Goal: Task Accomplishment & Management: Manage account settings

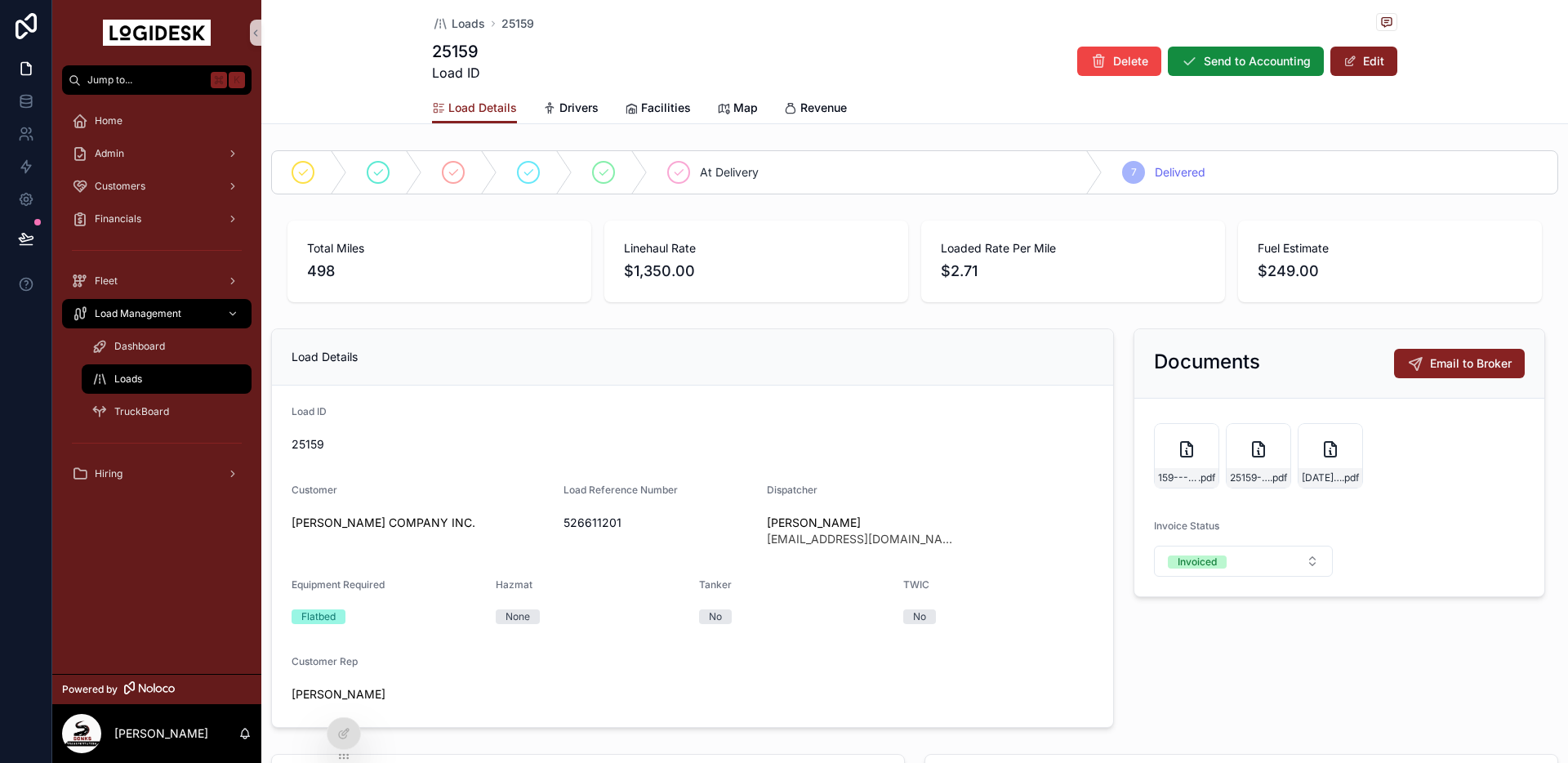
click at [141, 381] on span "Loads" at bounding box center [128, 379] width 28 height 13
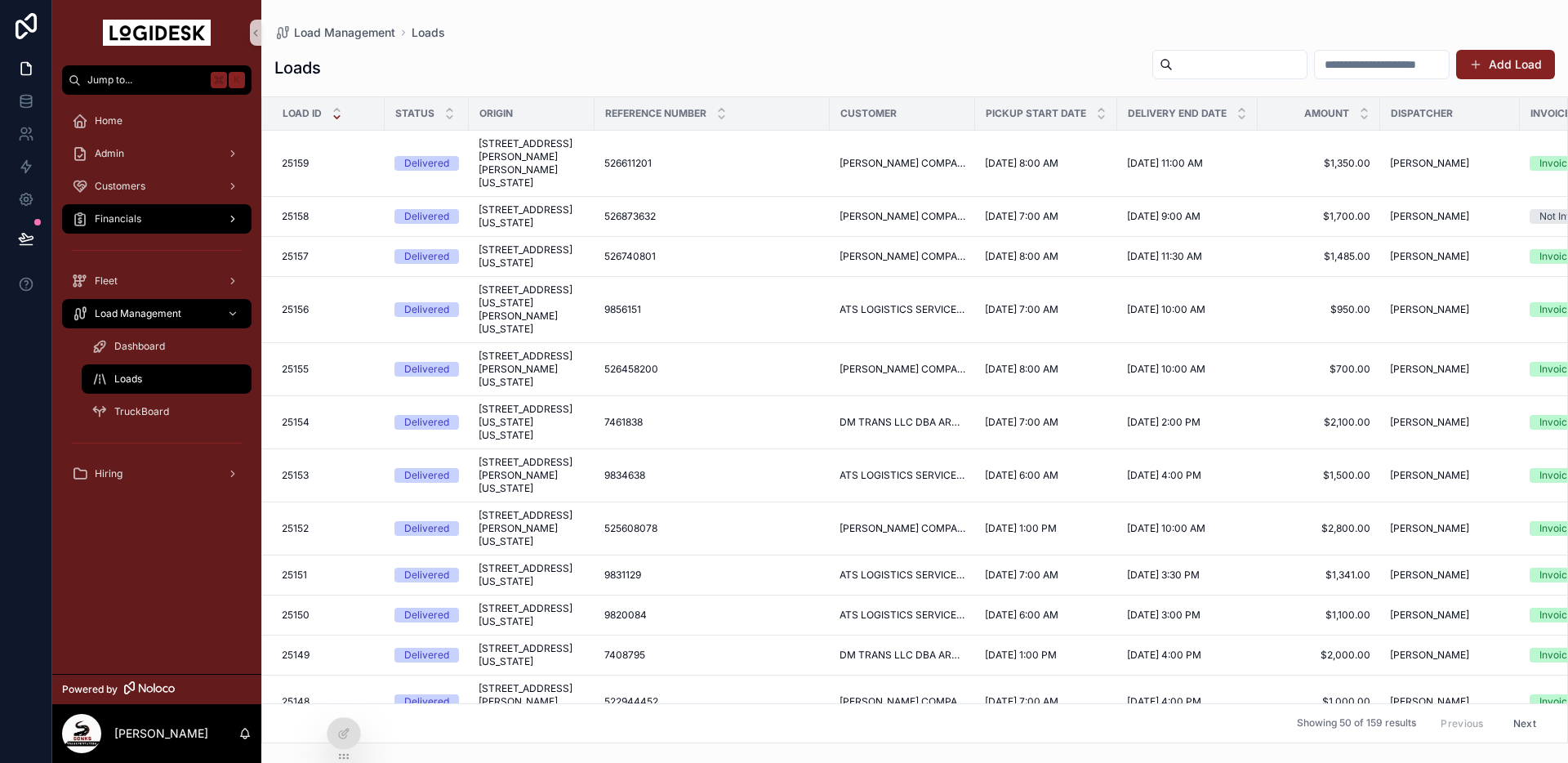
click at [117, 216] on span "Financials" at bounding box center [117, 218] width 46 height 13
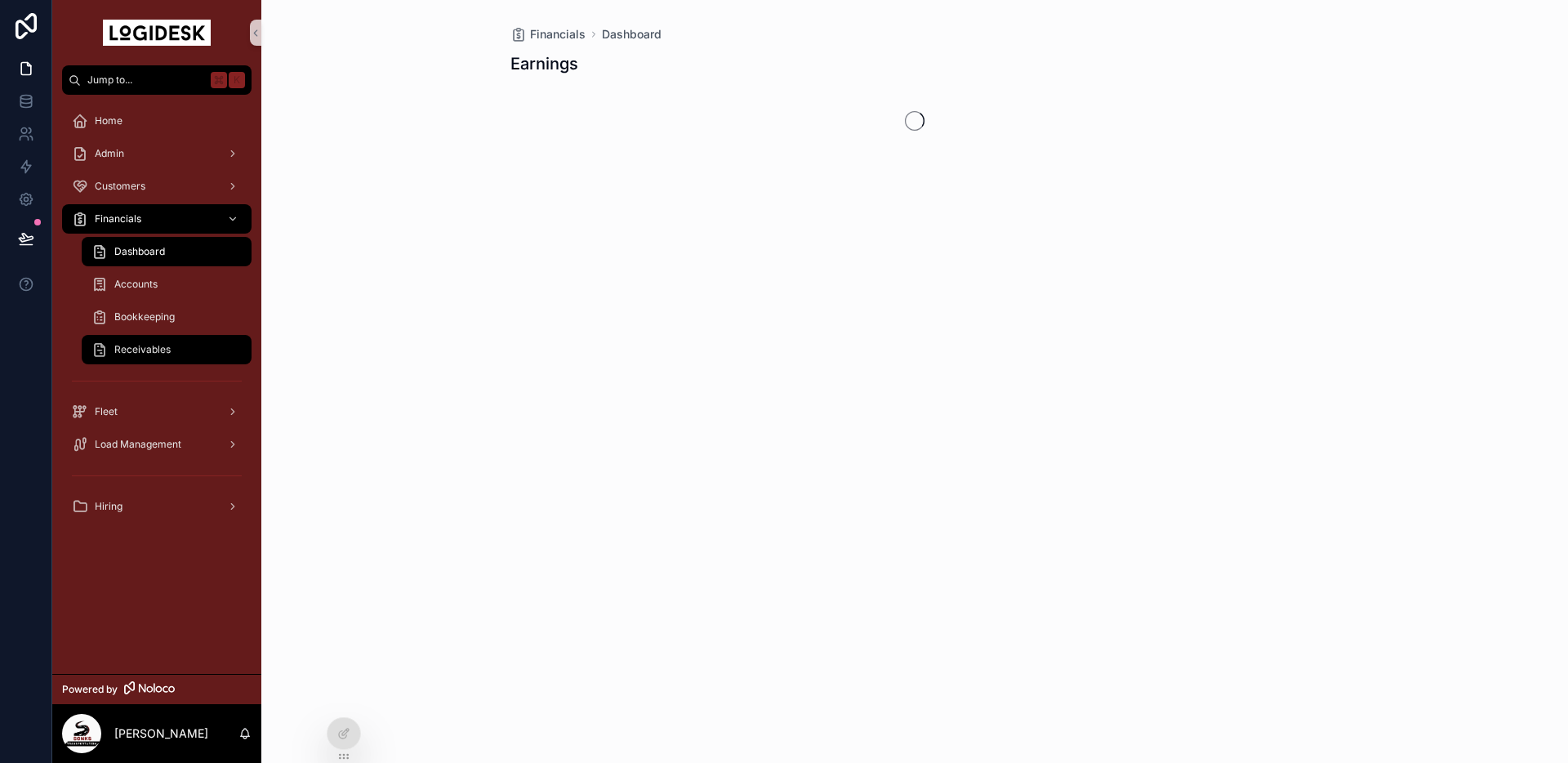
click at [129, 353] on span "Receivables" at bounding box center [142, 349] width 56 height 13
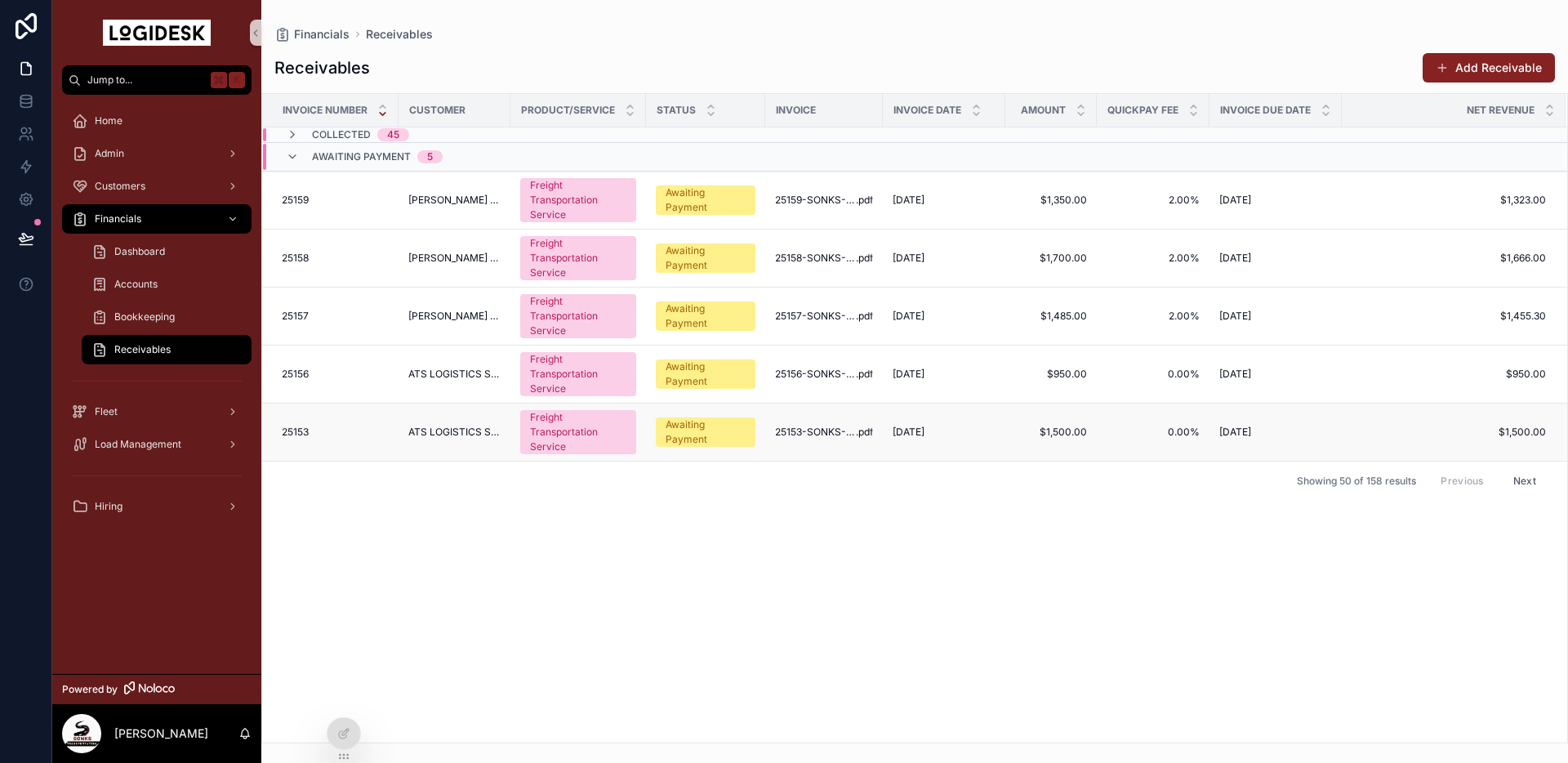
click at [742, 436] on div "Awaiting Payment" at bounding box center [705, 432] width 80 height 30
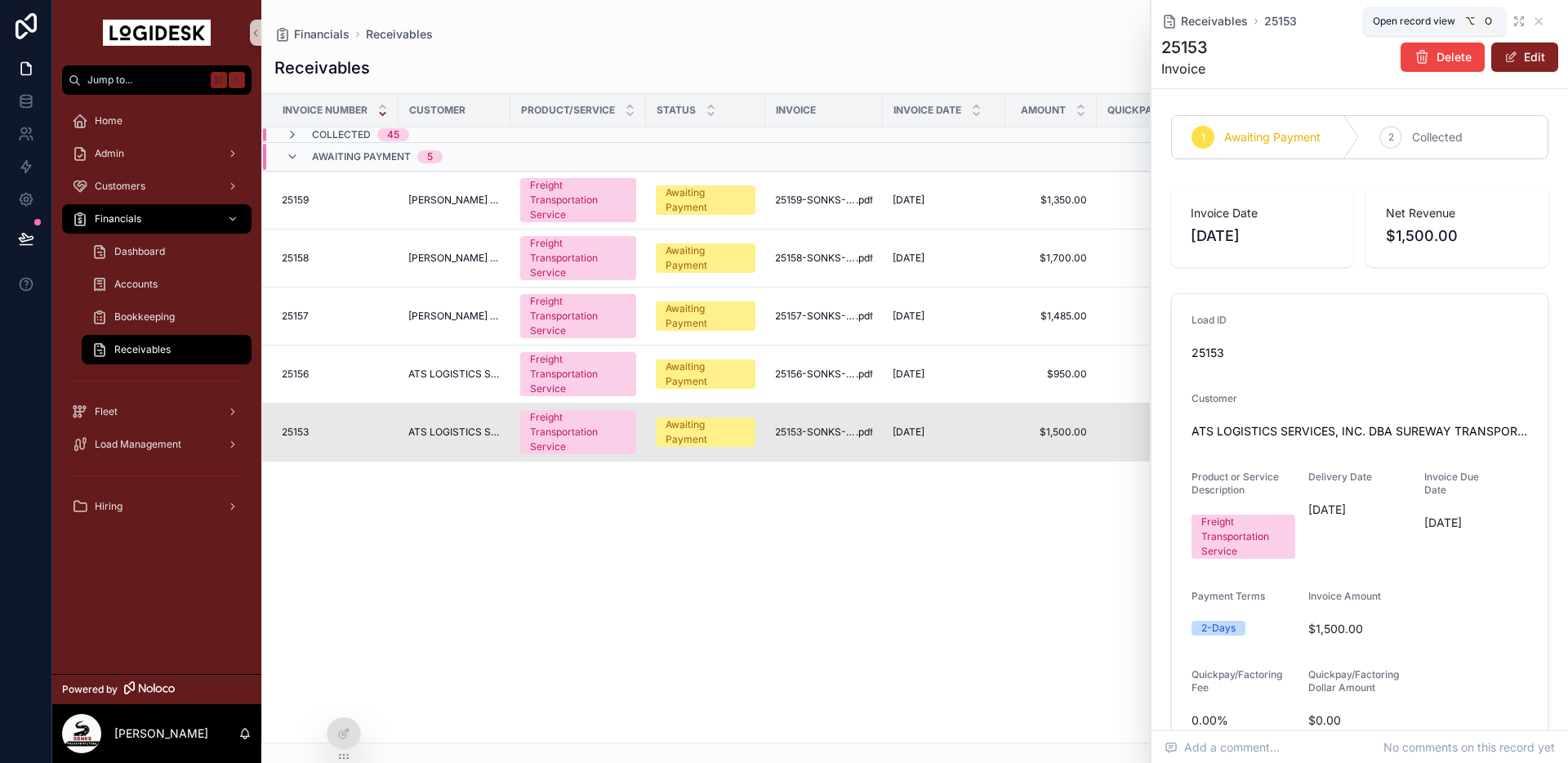
click at [1515, 24] on icon "scrollable content" at bounding box center [1516, 24] width 4 height 4
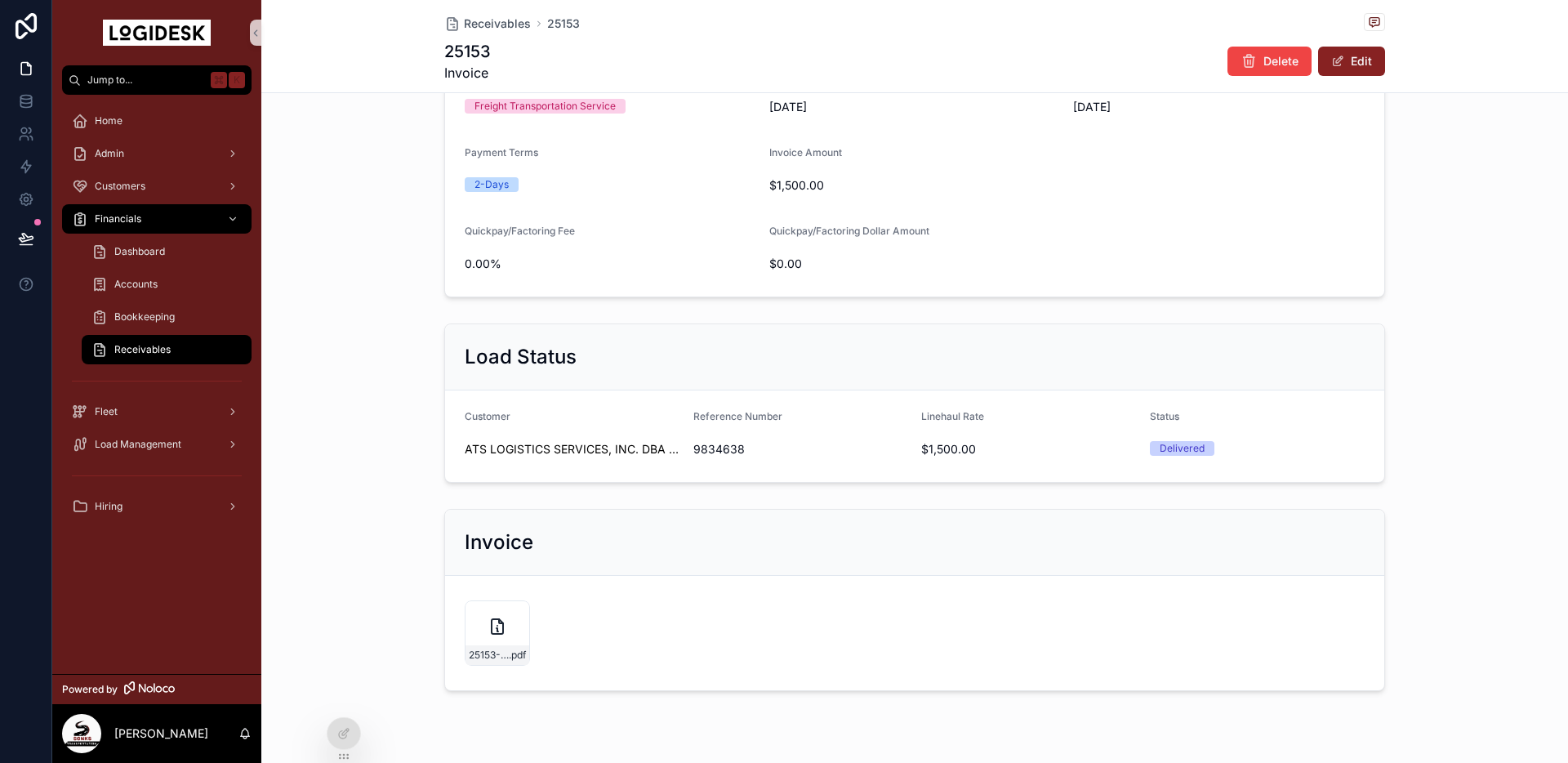
scroll to position [401, 0]
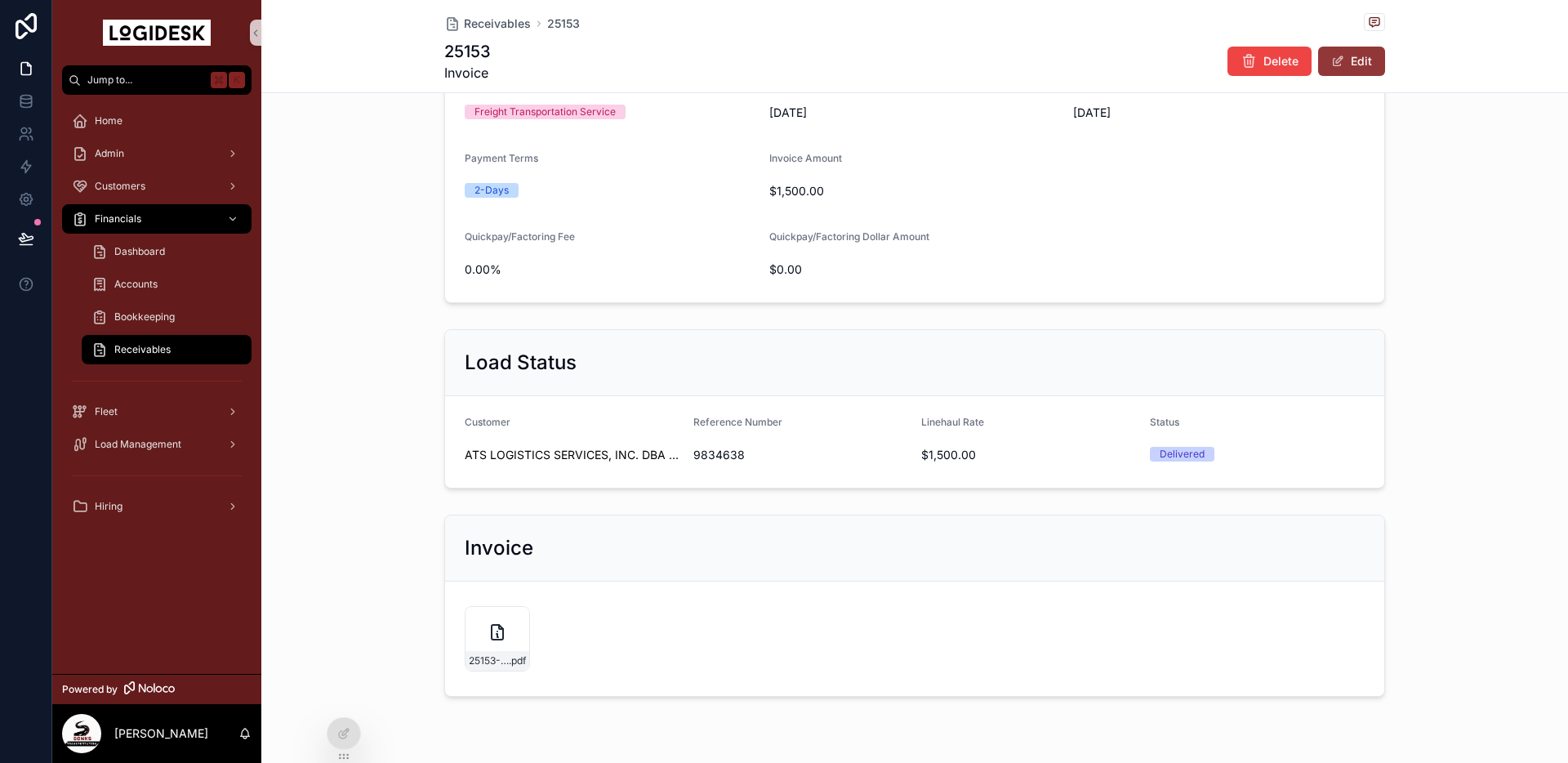
click at [1364, 57] on button "Edit" at bounding box center [1352, 61] width 67 height 30
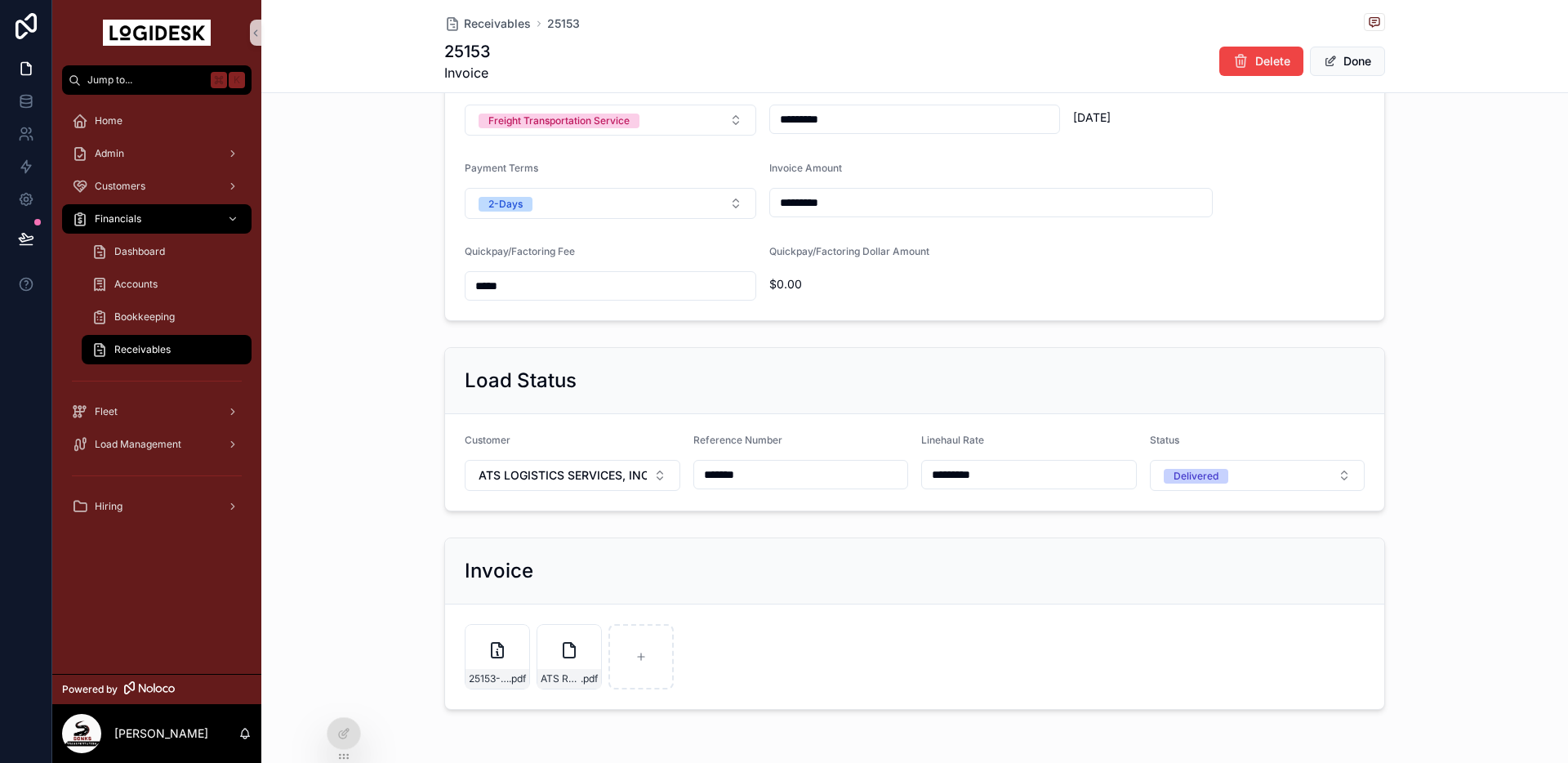
click at [1343, 65] on button "Done" at bounding box center [1347, 61] width 75 height 30
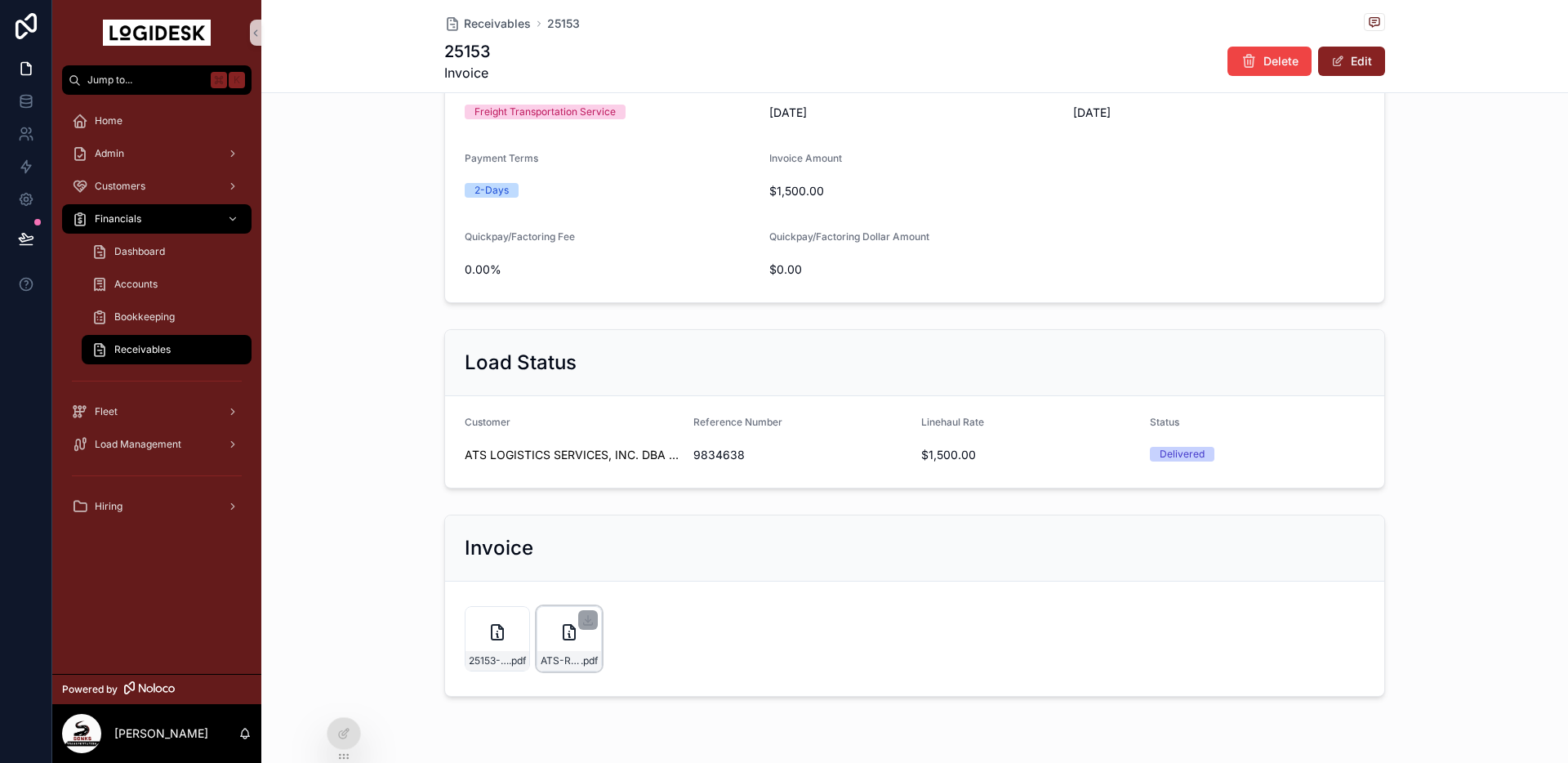
click at [553, 634] on div "ATS-Remittance-1500.00---9-5-25 .pdf" at bounding box center [569, 638] width 66 height 66
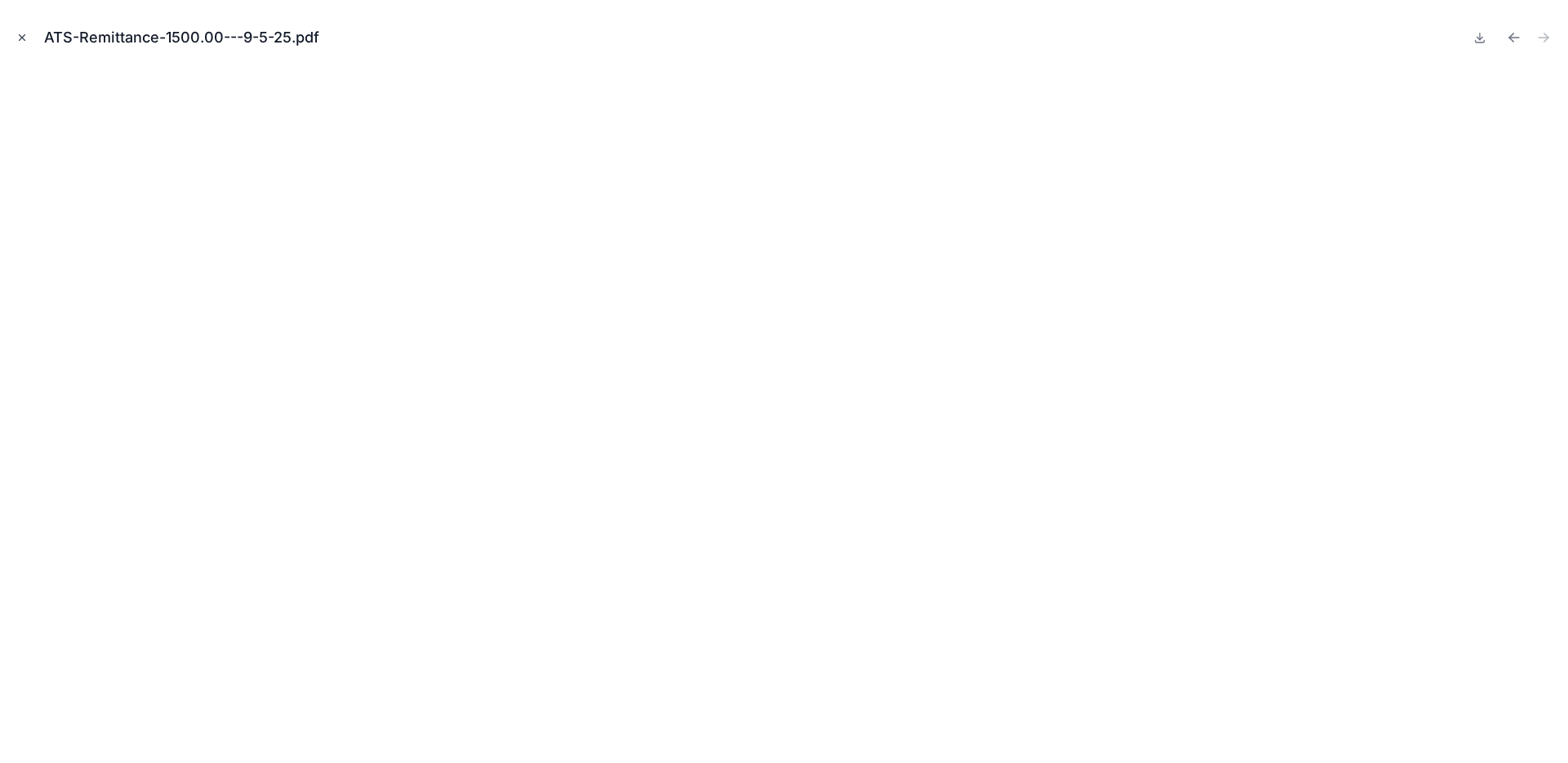
click at [24, 43] on button "Close modal" at bounding box center [22, 38] width 18 height 18
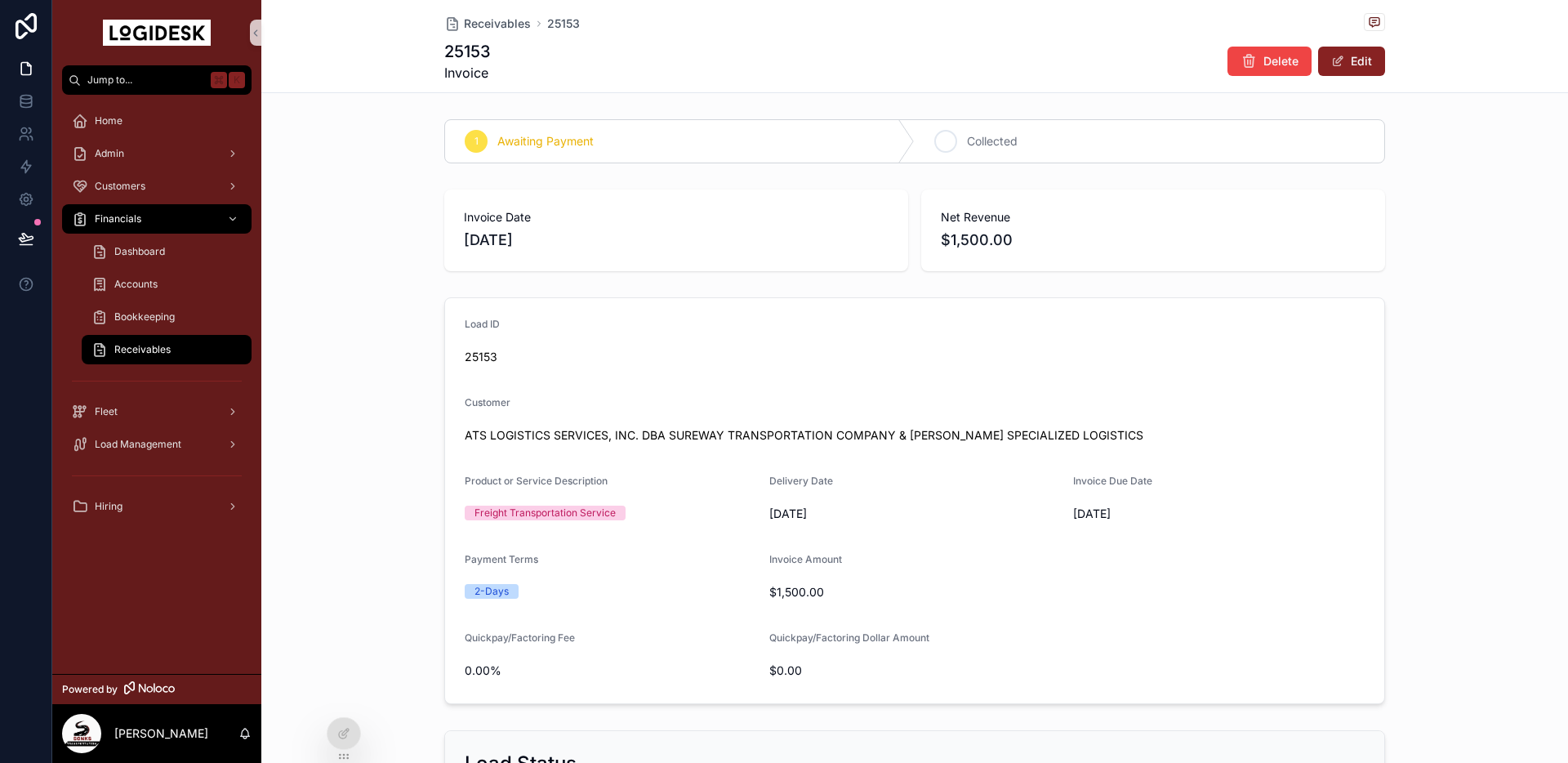
click at [969, 139] on span "Collected" at bounding box center [992, 141] width 51 height 17
click at [164, 353] on span "Receivables" at bounding box center [142, 349] width 56 height 13
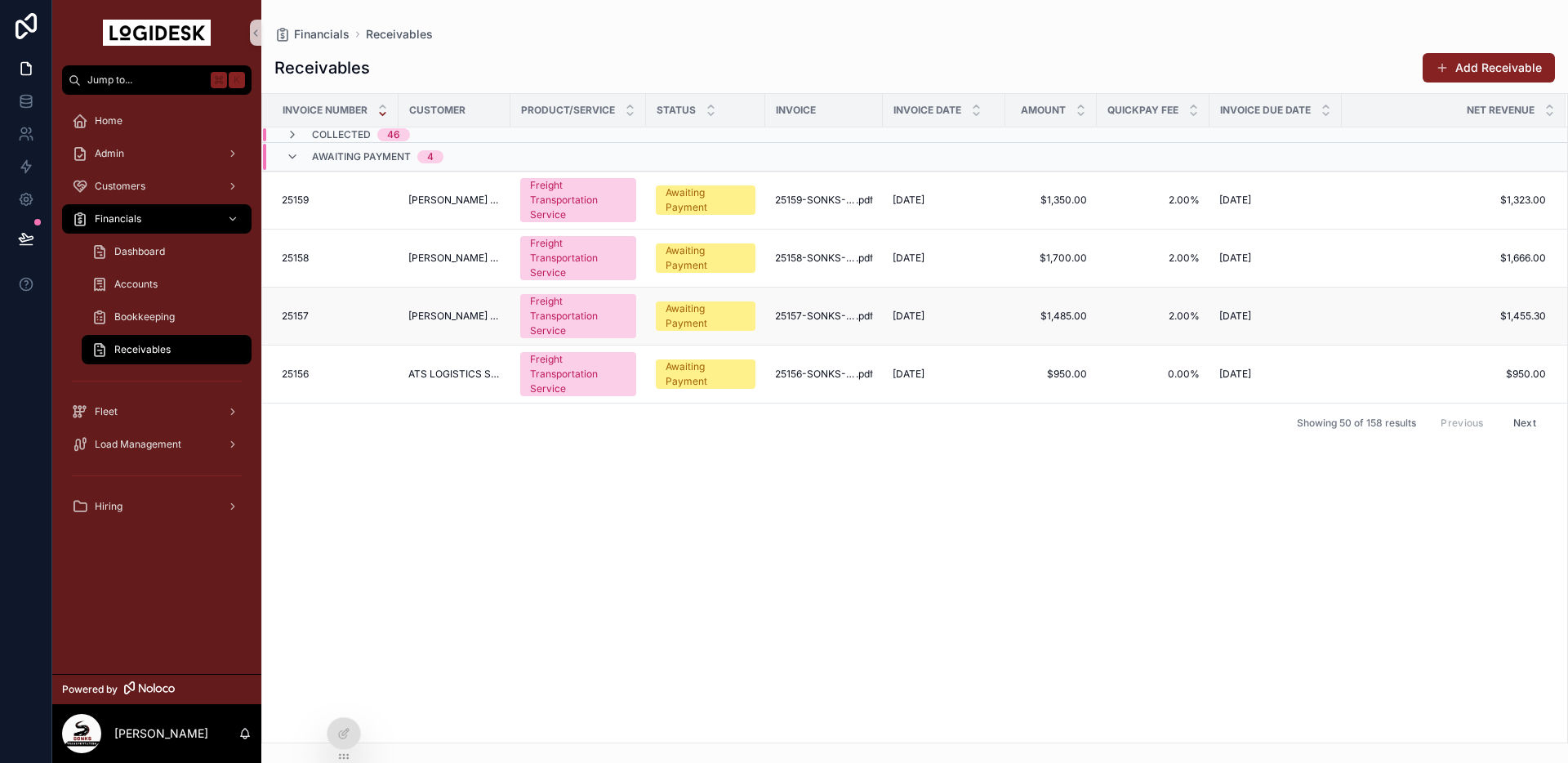
click at [434, 323] on td "[PERSON_NAME] COMPANY INC." at bounding box center [455, 317] width 112 height 58
click at [416, 316] on span "[PERSON_NAME] COMPANY INC." at bounding box center [454, 316] width 92 height 13
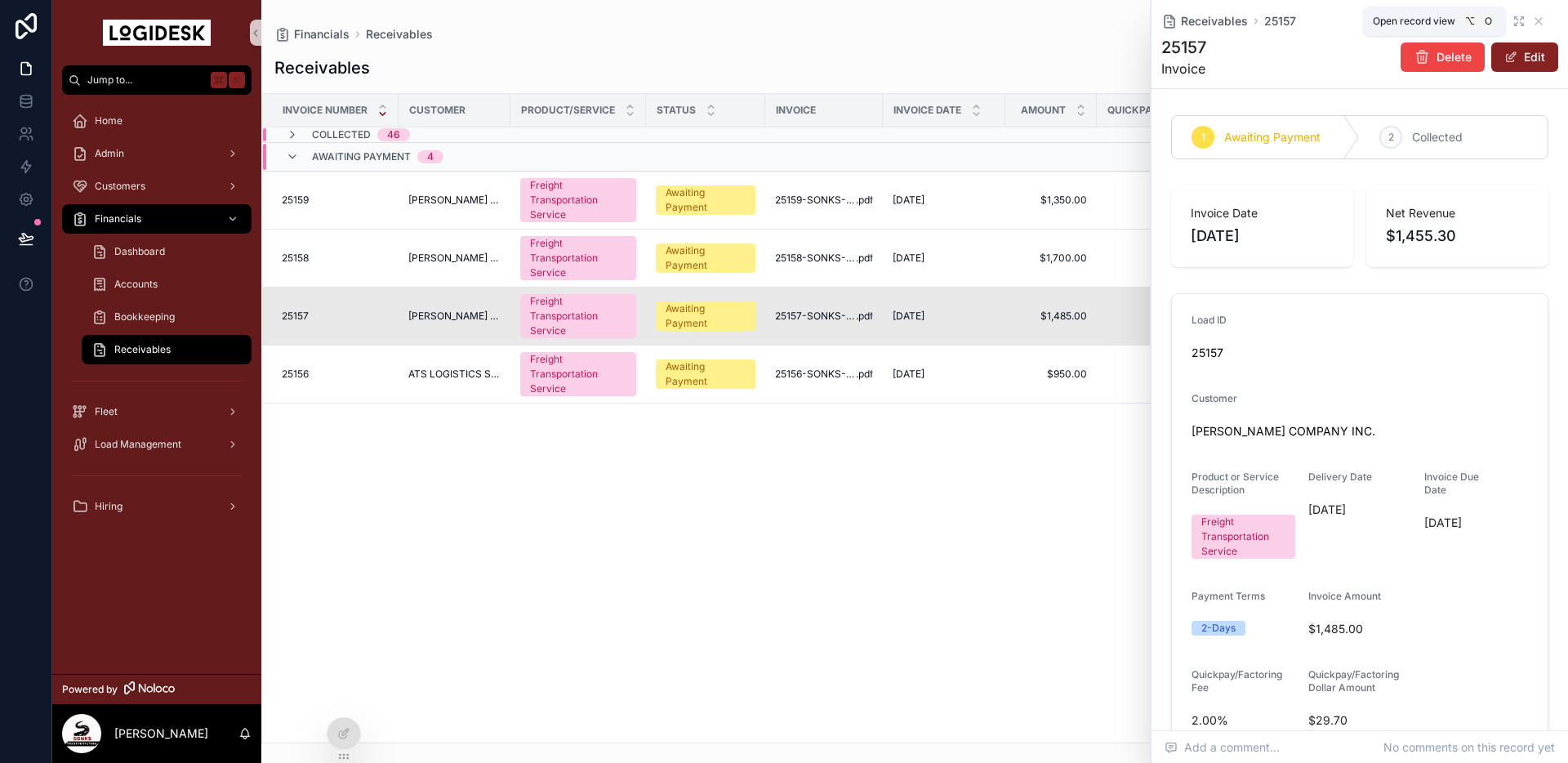
click at [1521, 18] on icon "scrollable content" at bounding box center [1518, 21] width 13 height 13
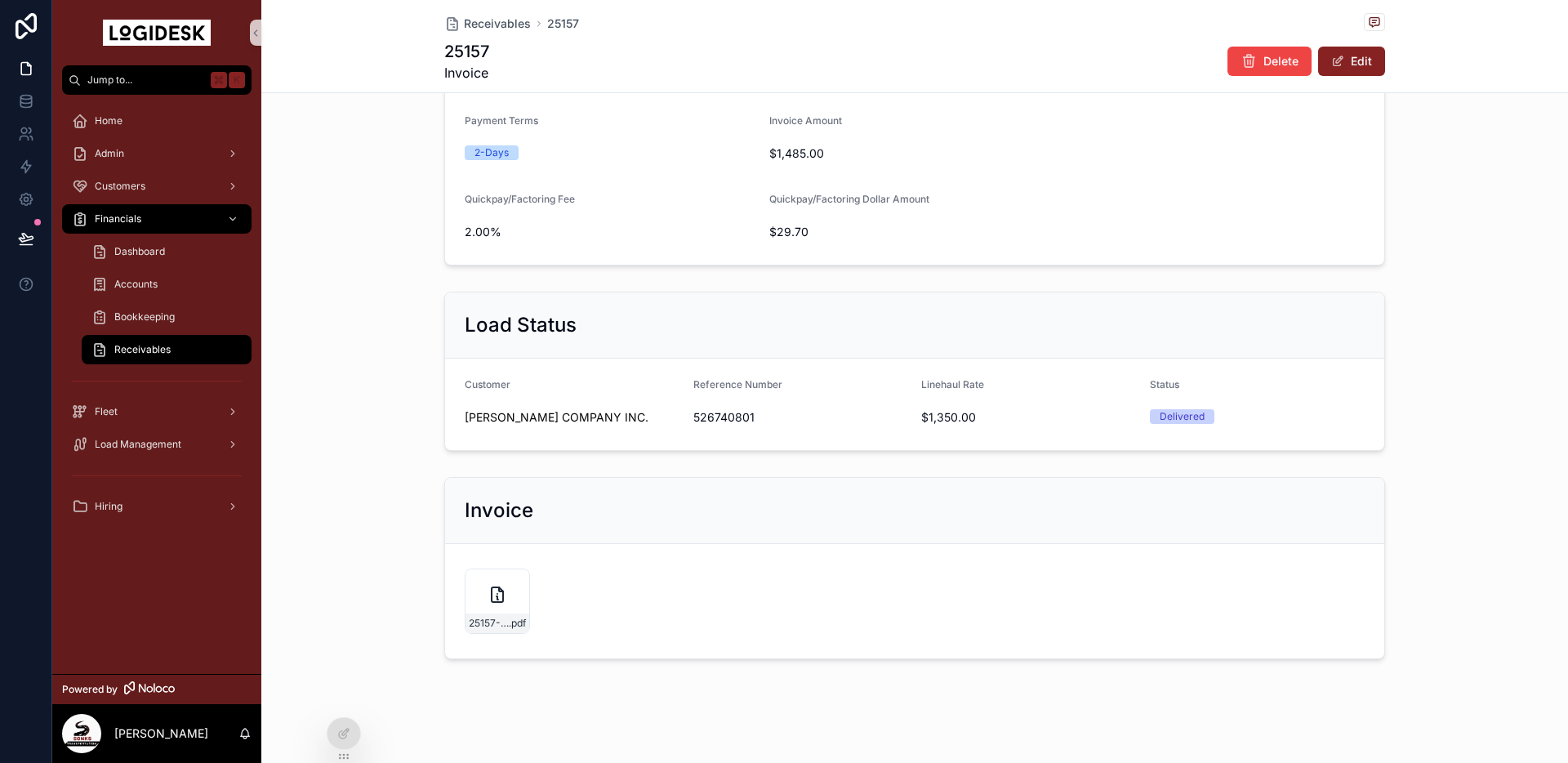
scroll to position [446, 0]
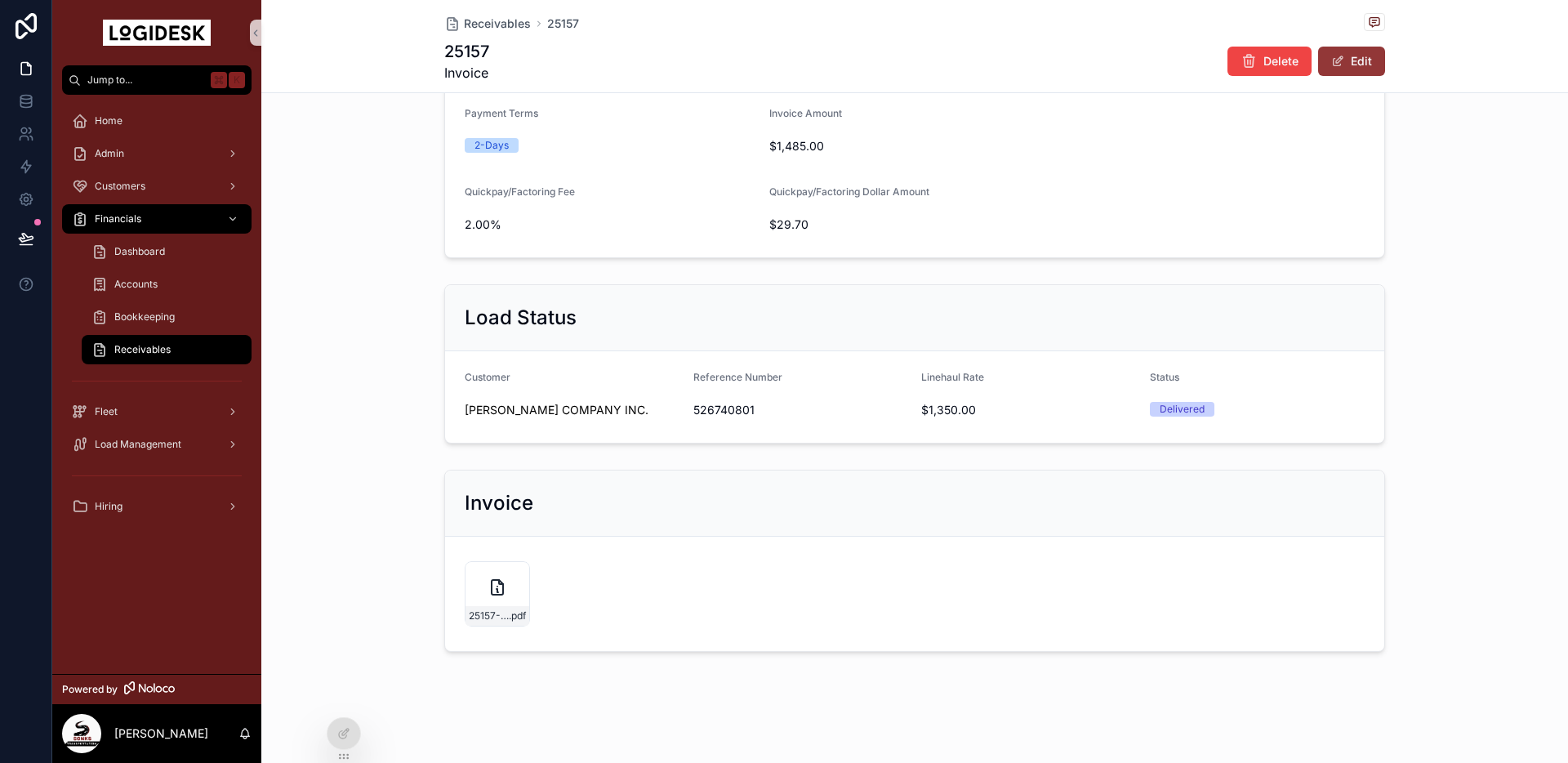
click at [1374, 57] on button "Edit" at bounding box center [1352, 61] width 67 height 30
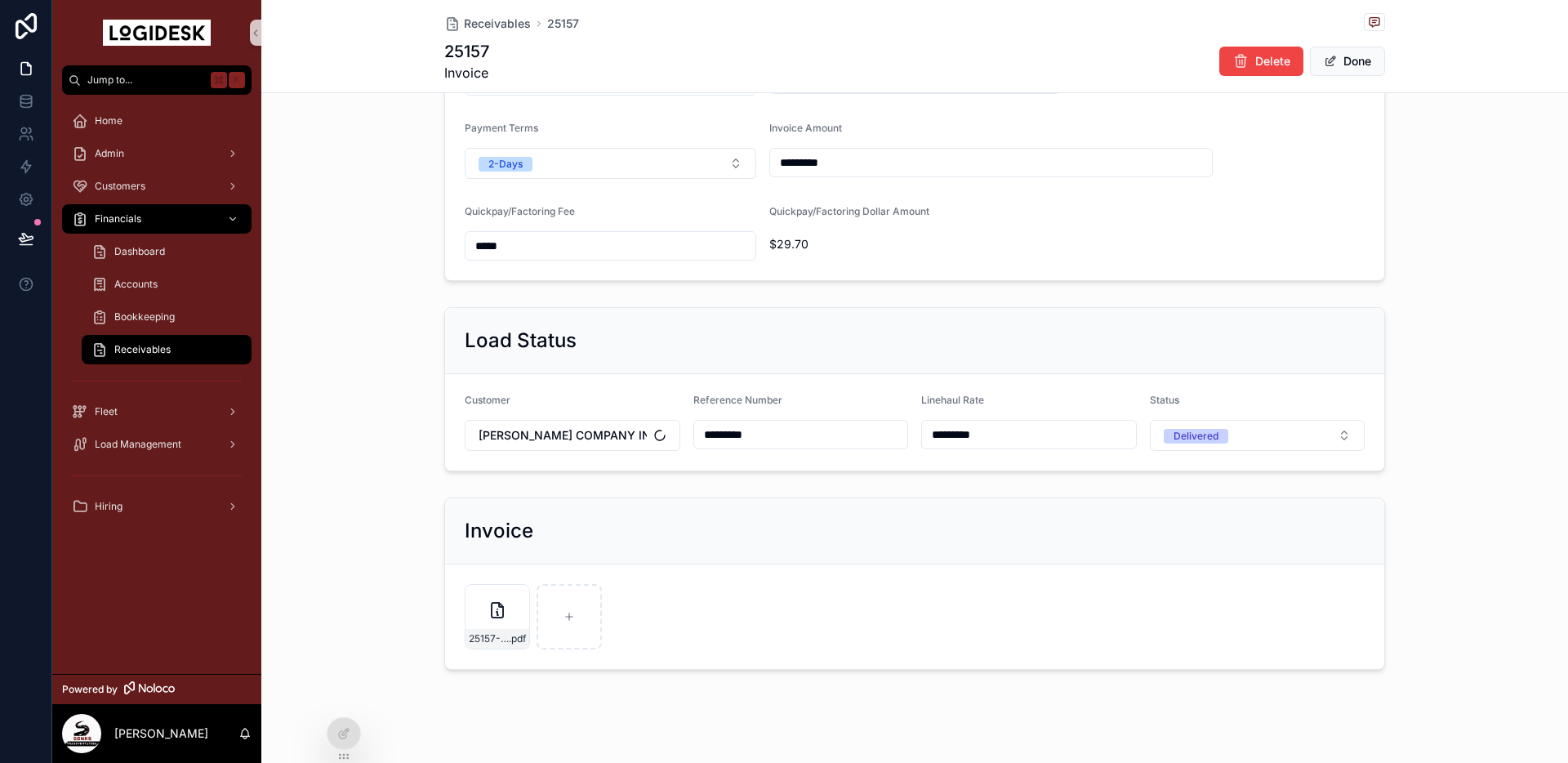
scroll to position [451, 0]
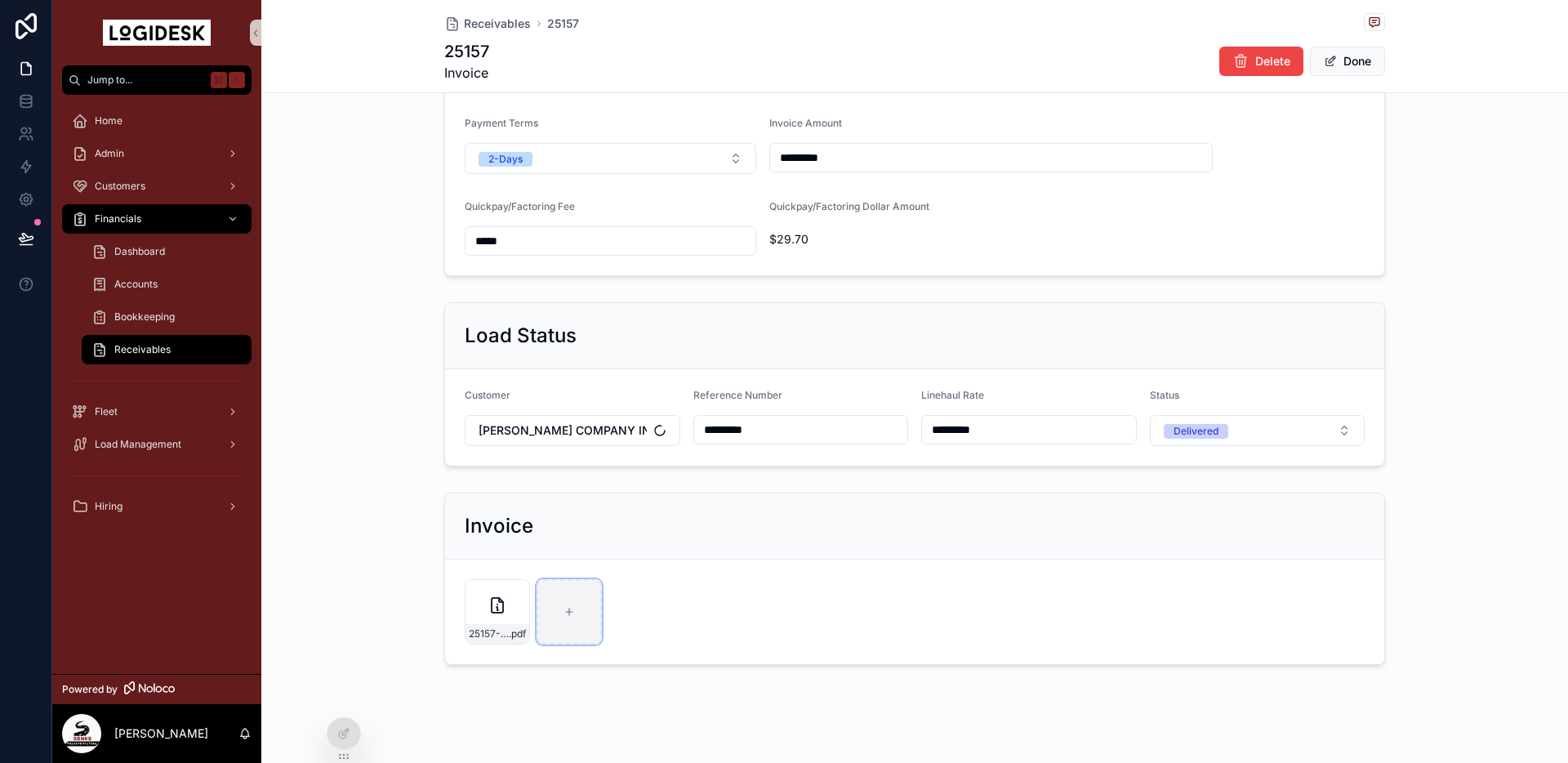
click at [570, 619] on div "scrollable content" at bounding box center [569, 611] width 66 height 66
type input "**********"
click at [1363, 61] on button "Done" at bounding box center [1347, 61] width 75 height 30
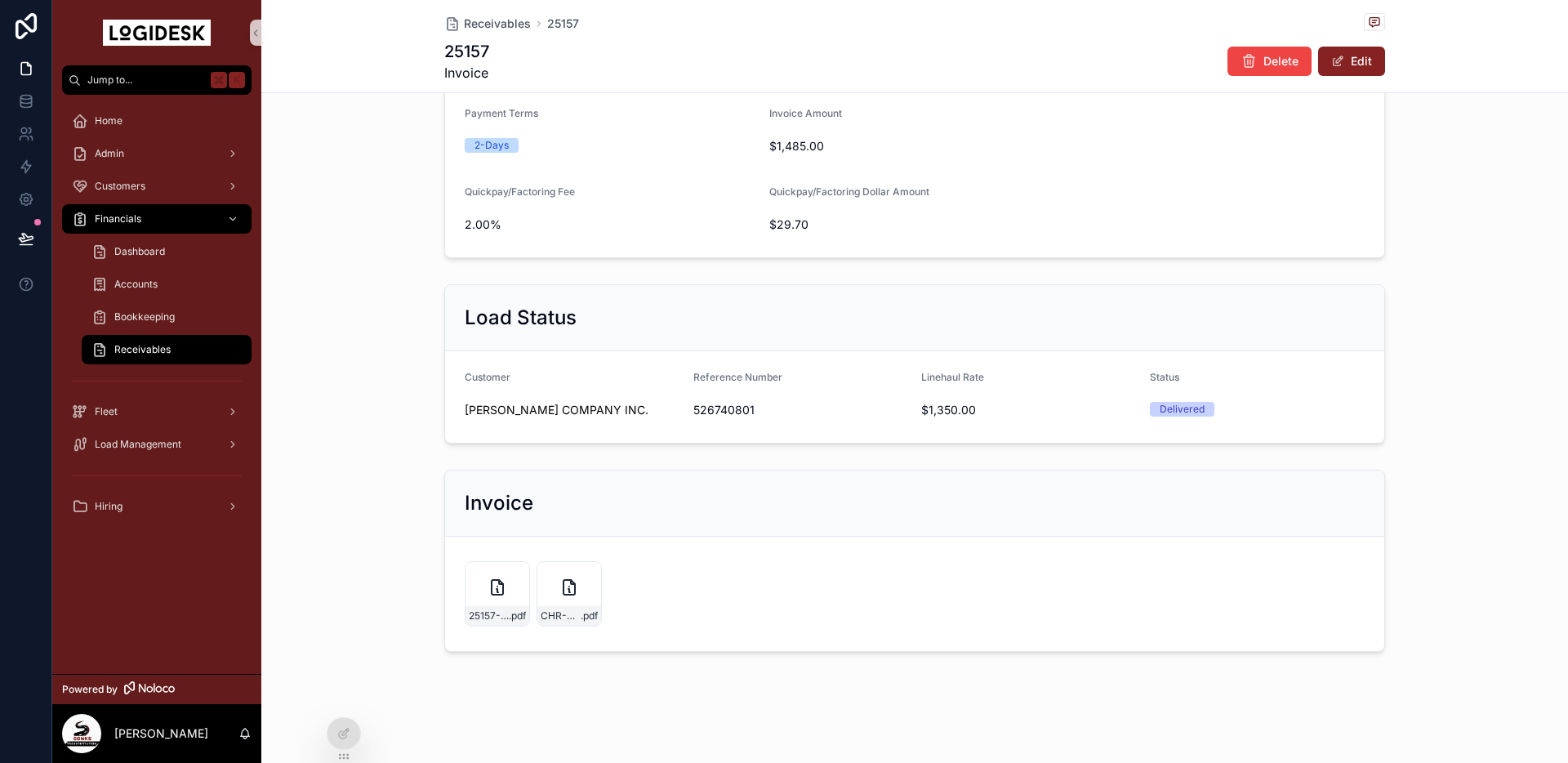
scroll to position [446, 0]
click at [553, 601] on div "CHR-Remittance-3,121.30---9-4-25 .pdf" at bounding box center [569, 594] width 66 height 66
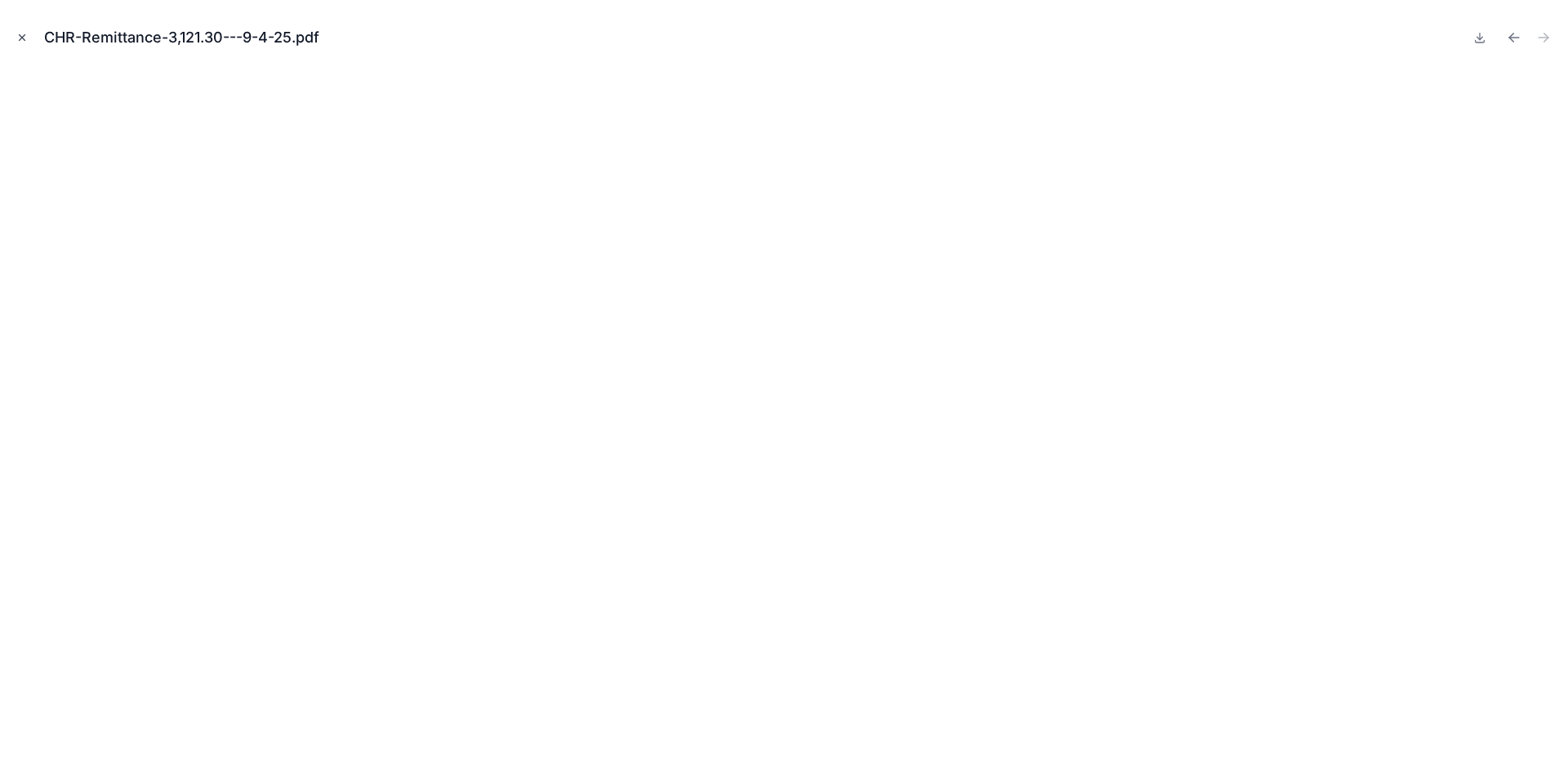
click at [18, 37] on icon "Close modal" at bounding box center [22, 37] width 11 height 11
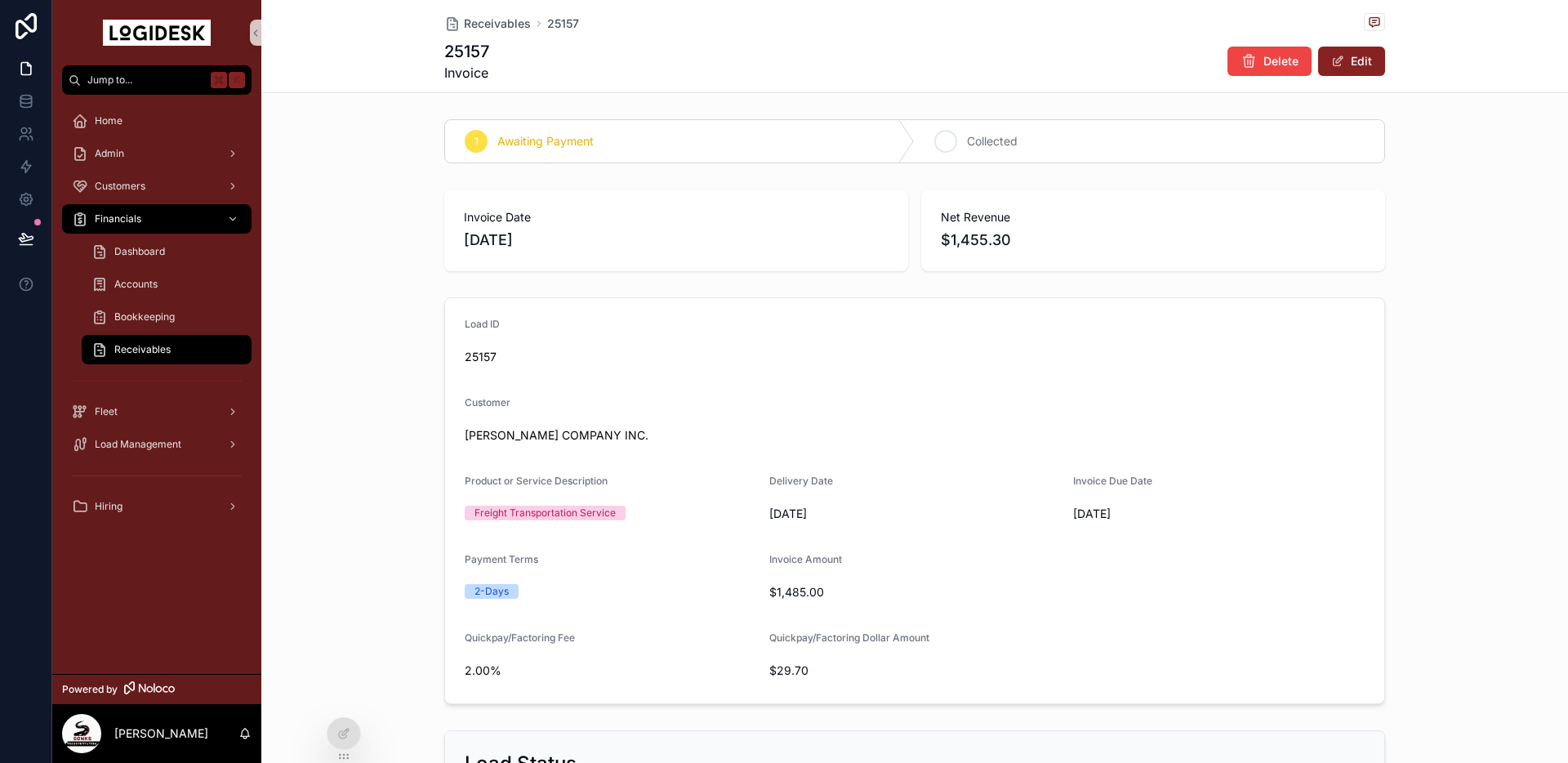
click at [1015, 142] on span "Collected" at bounding box center [992, 141] width 51 height 17
click at [138, 347] on span "Receivables" at bounding box center [142, 349] width 56 height 13
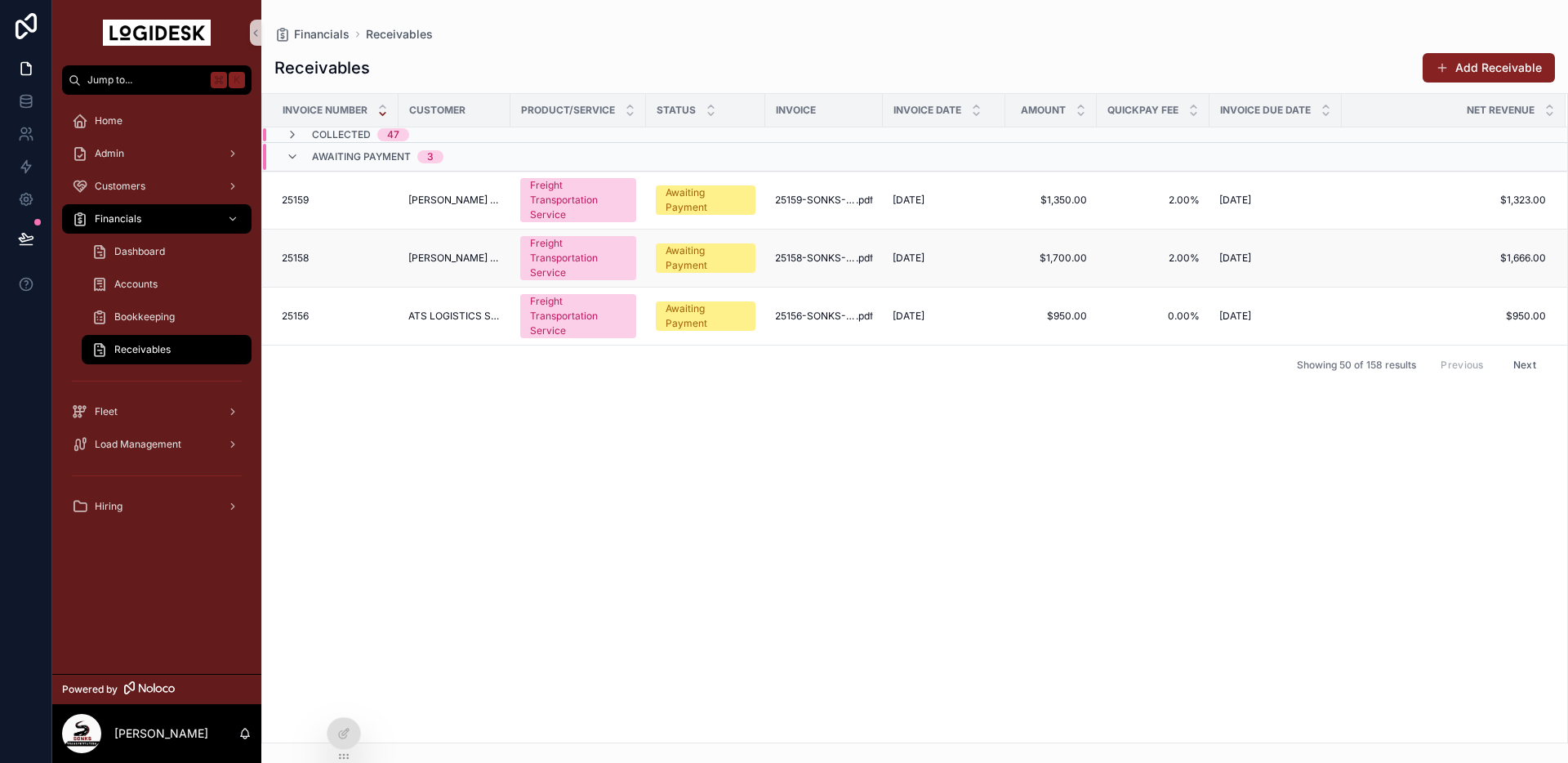
click at [500, 258] on span "[PERSON_NAME] COMPANY INC." at bounding box center [454, 258] width 92 height 13
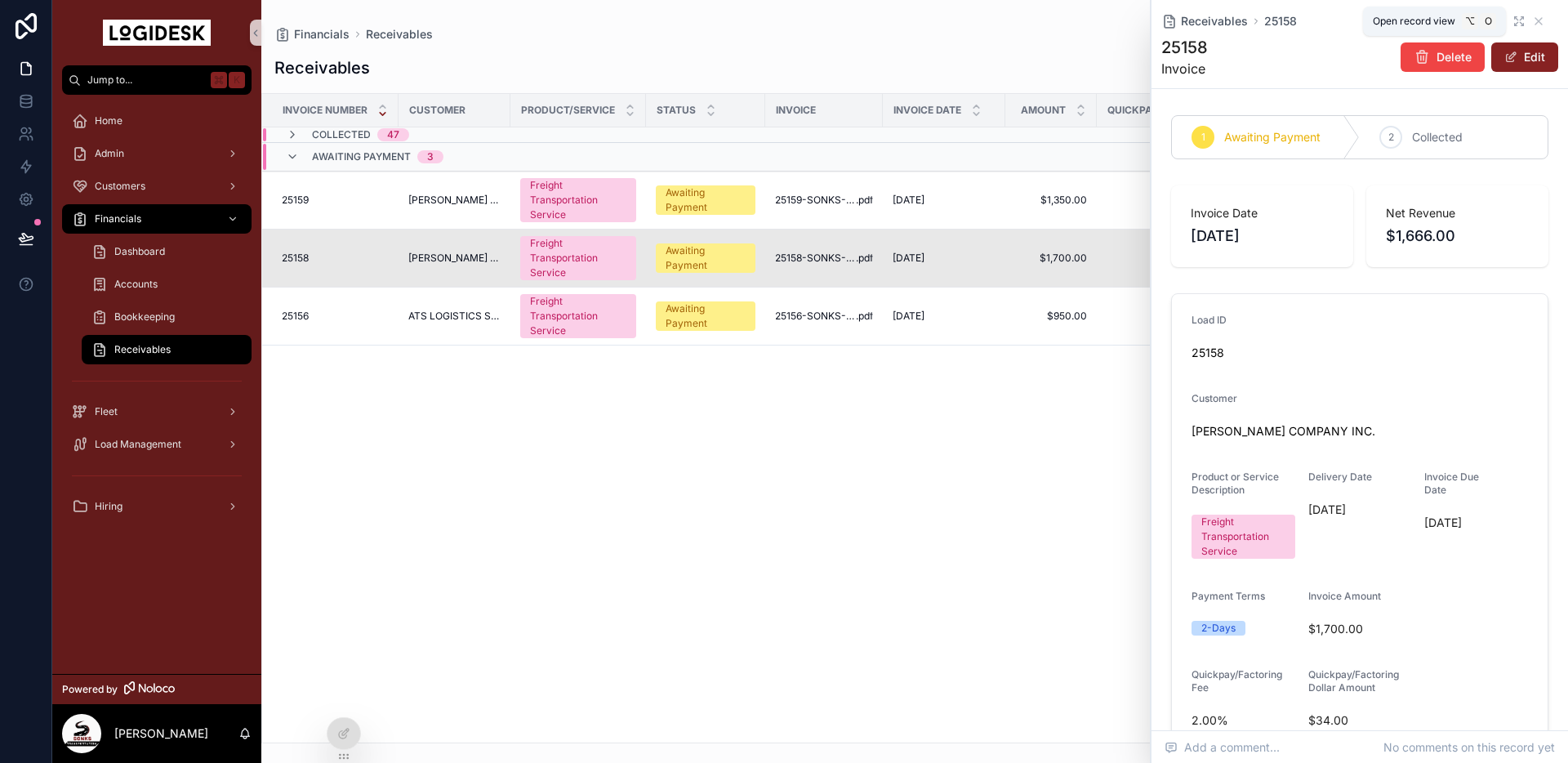
click at [1518, 24] on icon "scrollable content" at bounding box center [1518, 21] width 13 height 13
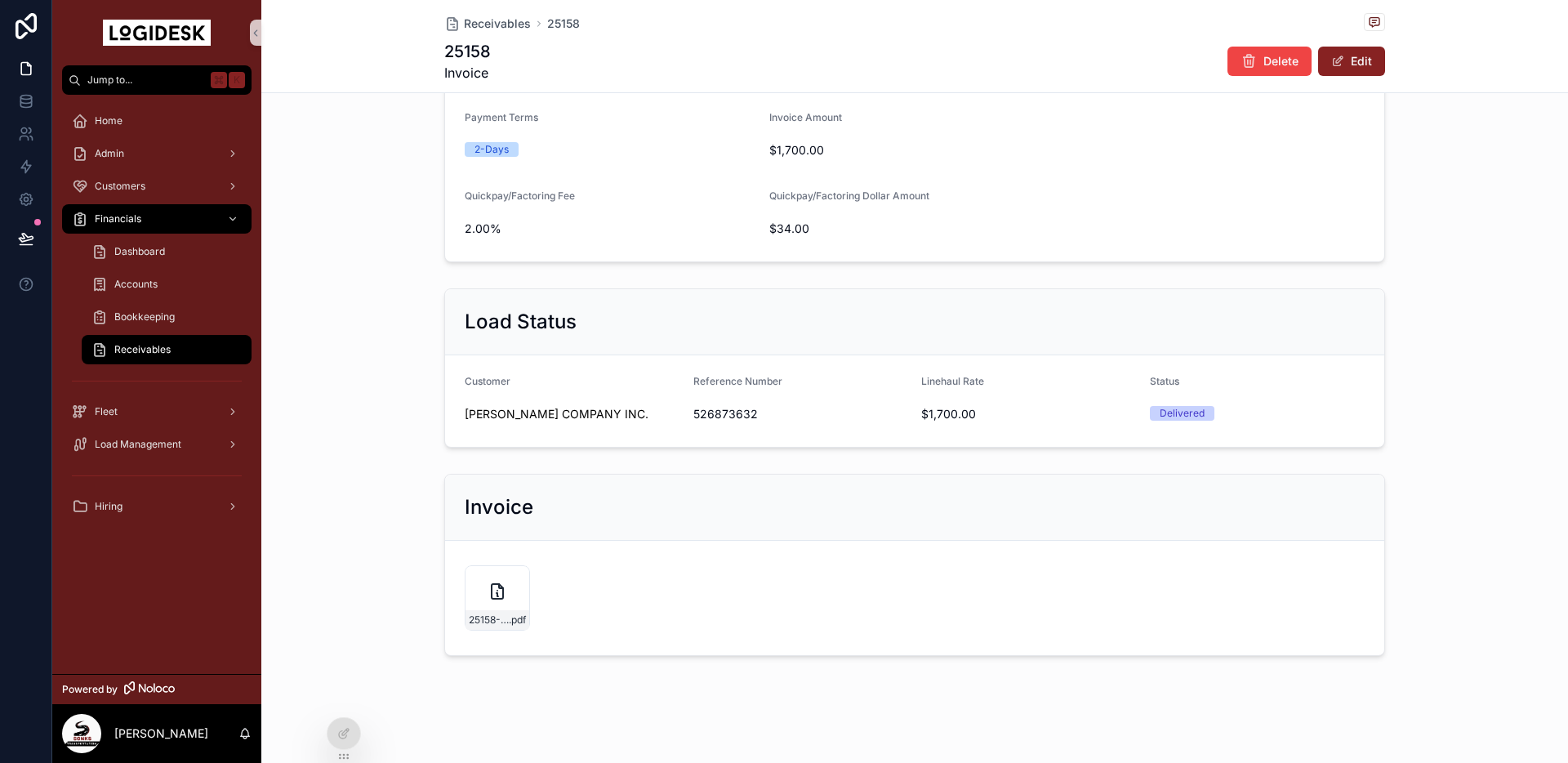
scroll to position [446, 0]
click at [1351, 57] on button "Edit" at bounding box center [1352, 61] width 67 height 30
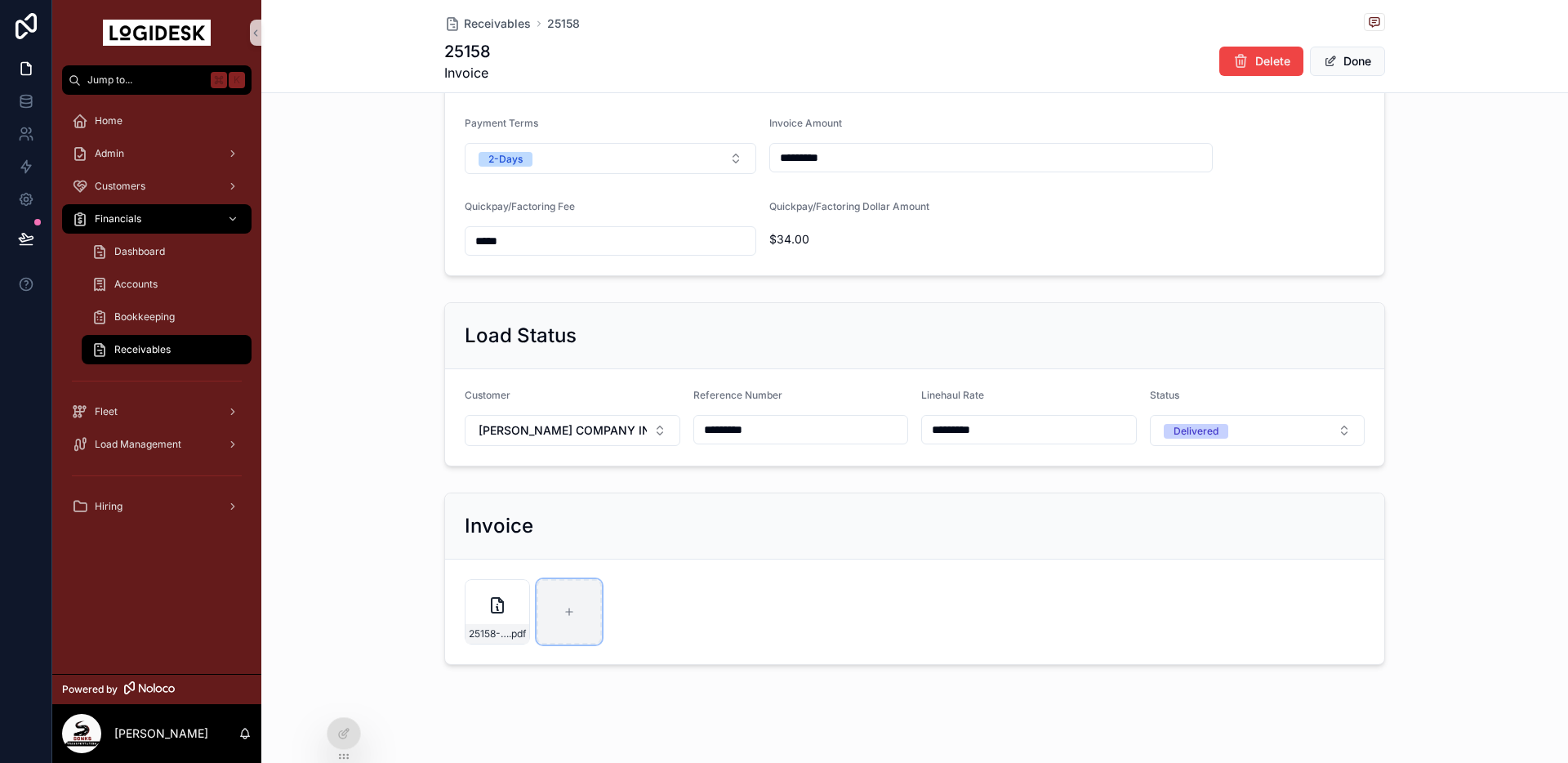
click at [562, 615] on div "scrollable content" at bounding box center [569, 611] width 66 height 66
type input "**********"
click at [1352, 66] on button "Done" at bounding box center [1347, 61] width 75 height 30
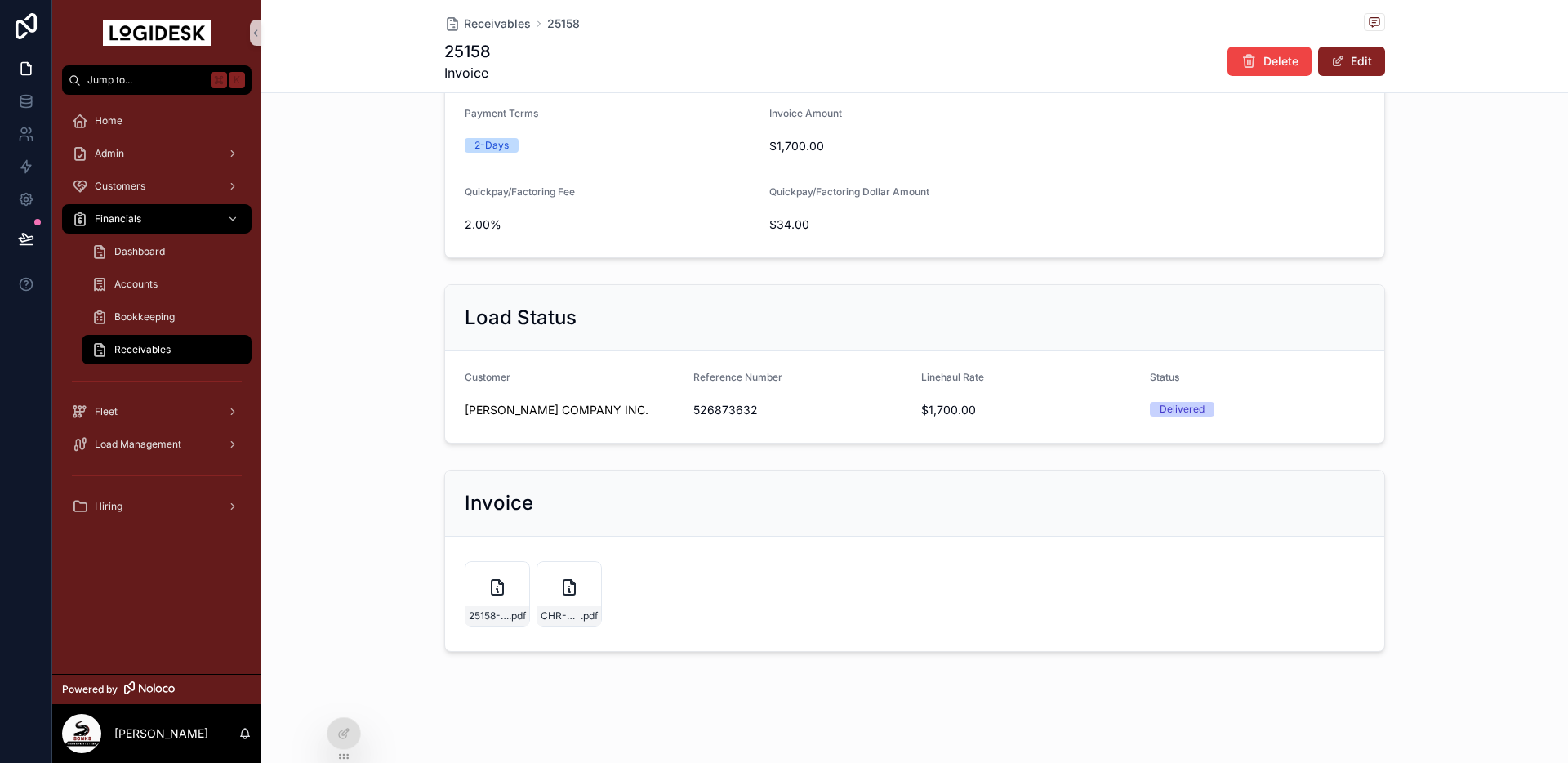
scroll to position [446, 0]
click at [555, 591] on div "CHR-Remittance-3,121.30---9-4-25 .pdf" at bounding box center [569, 594] width 66 height 66
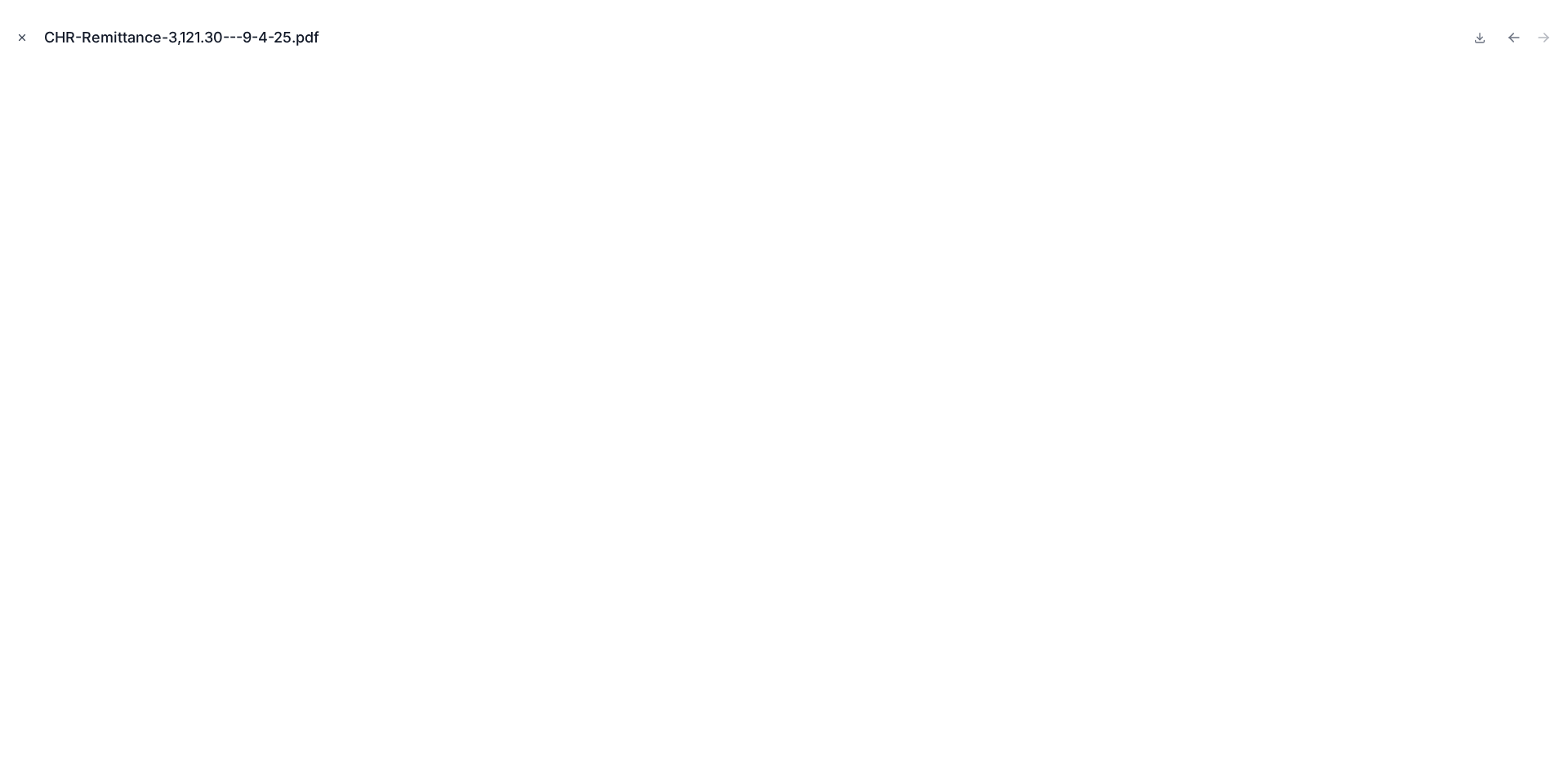
click at [21, 32] on icon "Close modal" at bounding box center [22, 37] width 11 height 11
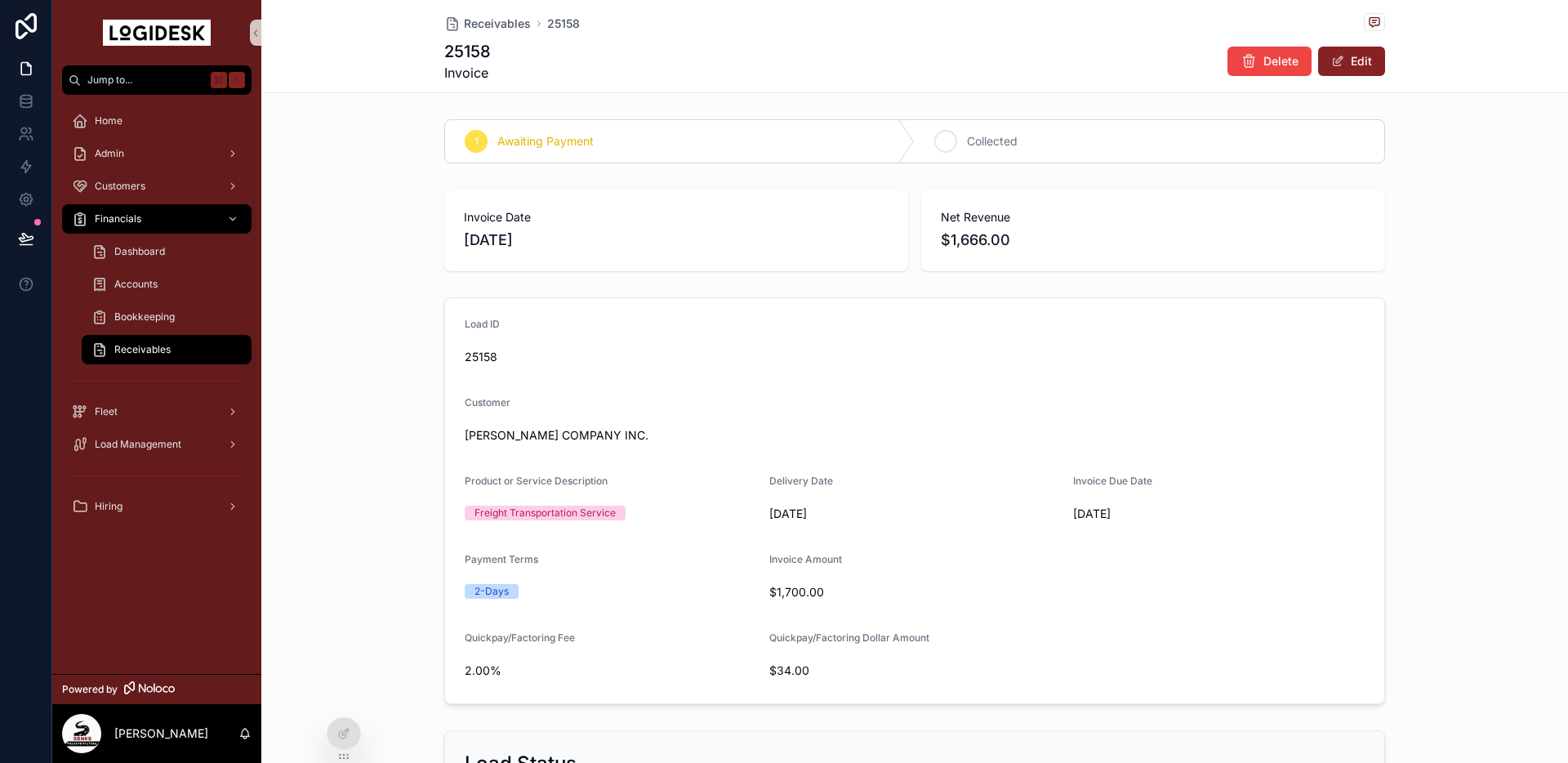
click at [984, 146] on span "Collected" at bounding box center [992, 141] width 51 height 17
click at [147, 354] on span "Receivables" at bounding box center [142, 349] width 56 height 13
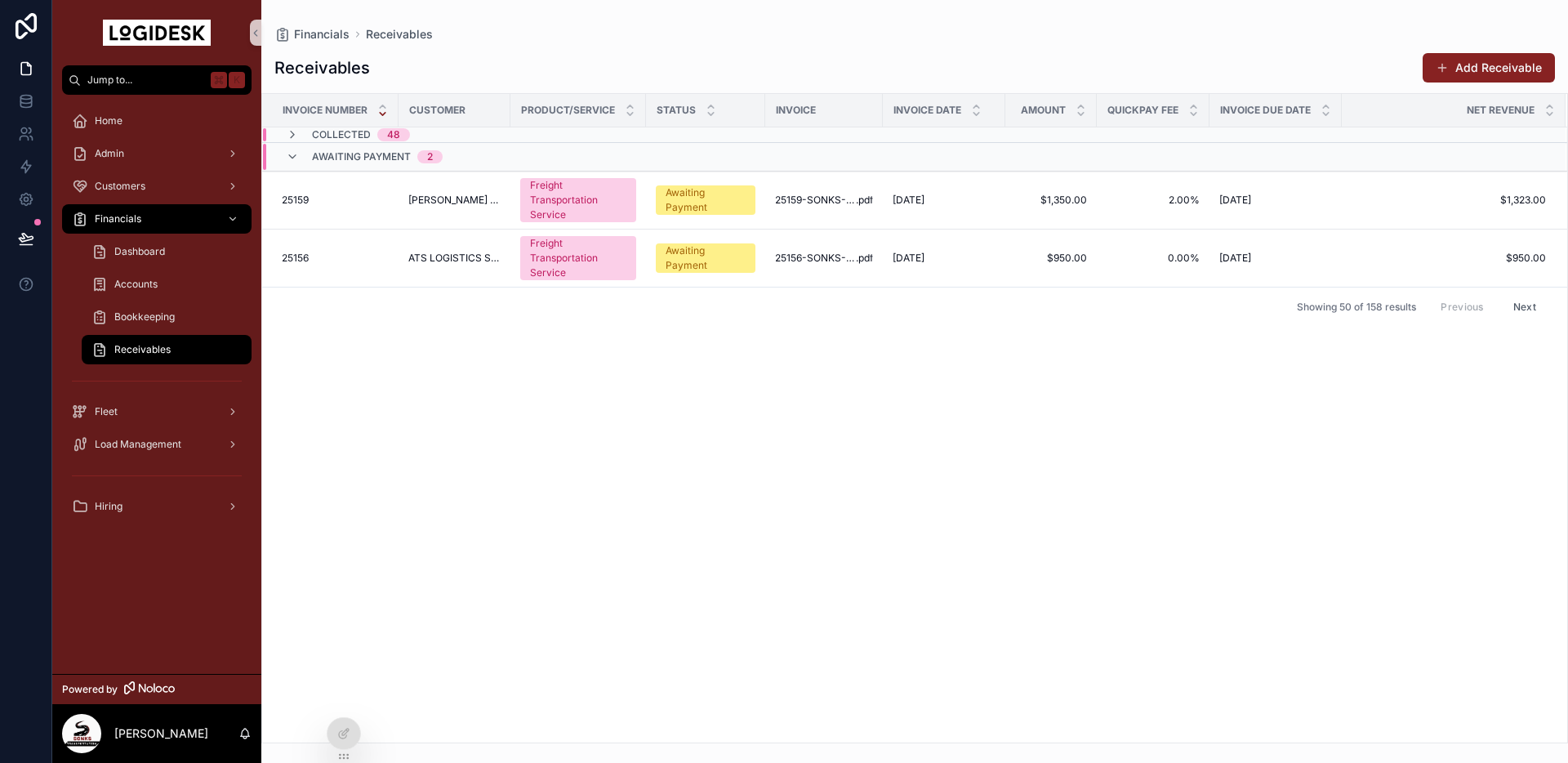
click at [682, 370] on div "Invoice Number Customer Product/Service Status Invoice Invoice Date Amount Quic…" at bounding box center [914, 418] width 1305 height 649
click at [432, 262] on span "ATS LOGISTICS SERVICES, INC. DBA SUREWAY TRANSPORTATION COMPANY & [PERSON_NAME]…" at bounding box center [454, 258] width 92 height 13
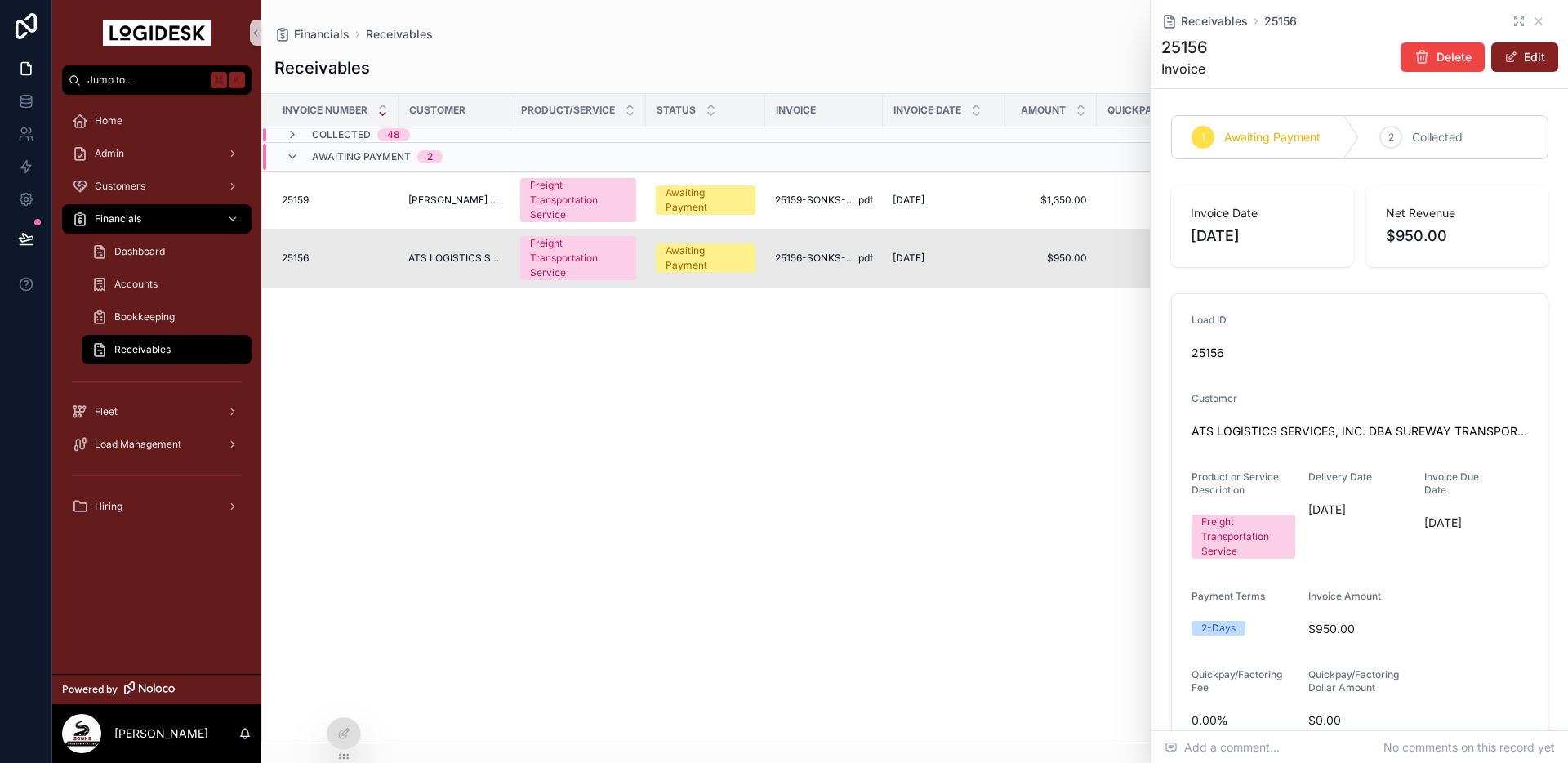
click at [1518, 18] on icon "scrollable content" at bounding box center [1518, 21] width 13 height 13
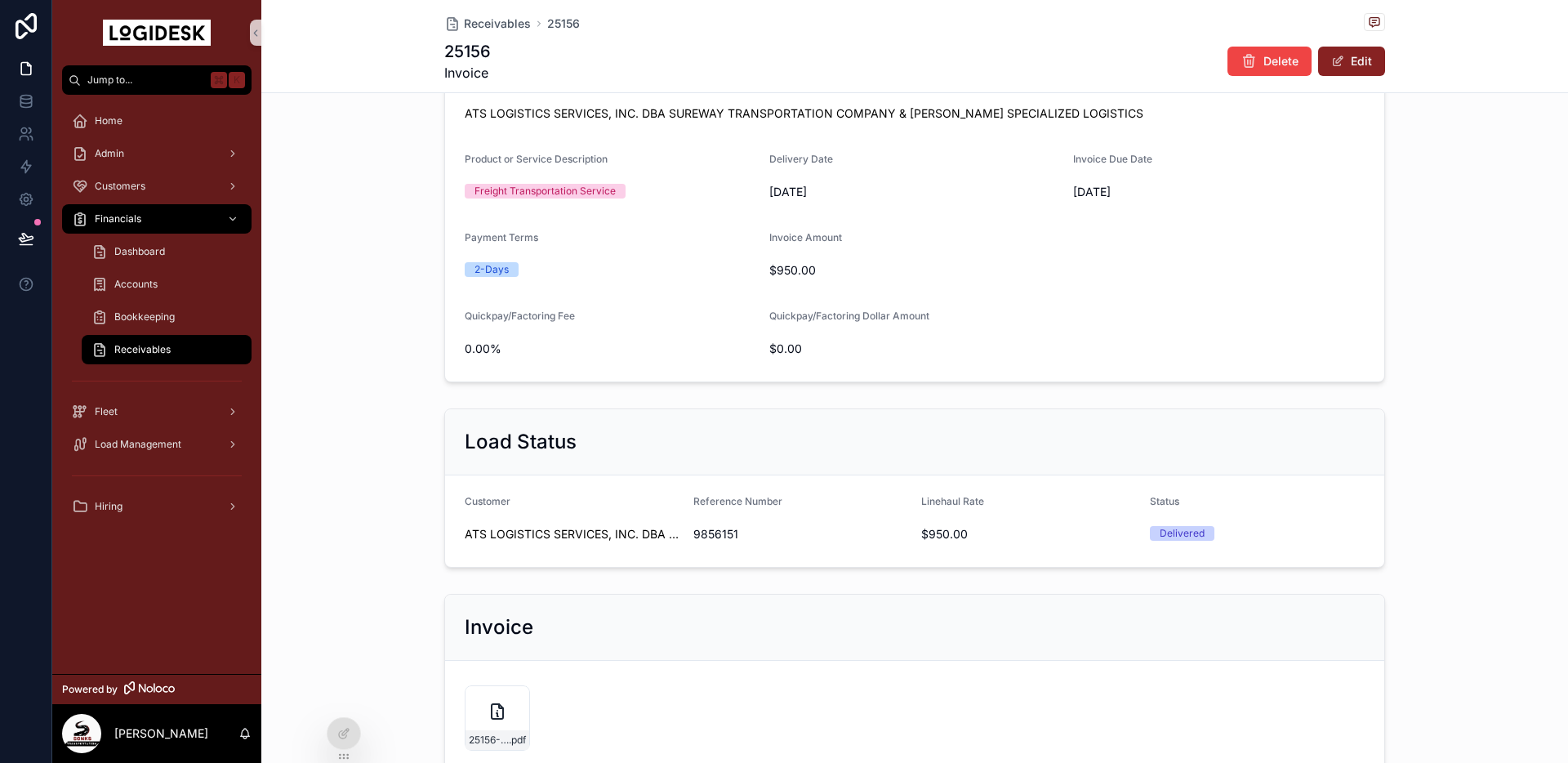
scroll to position [446, 0]
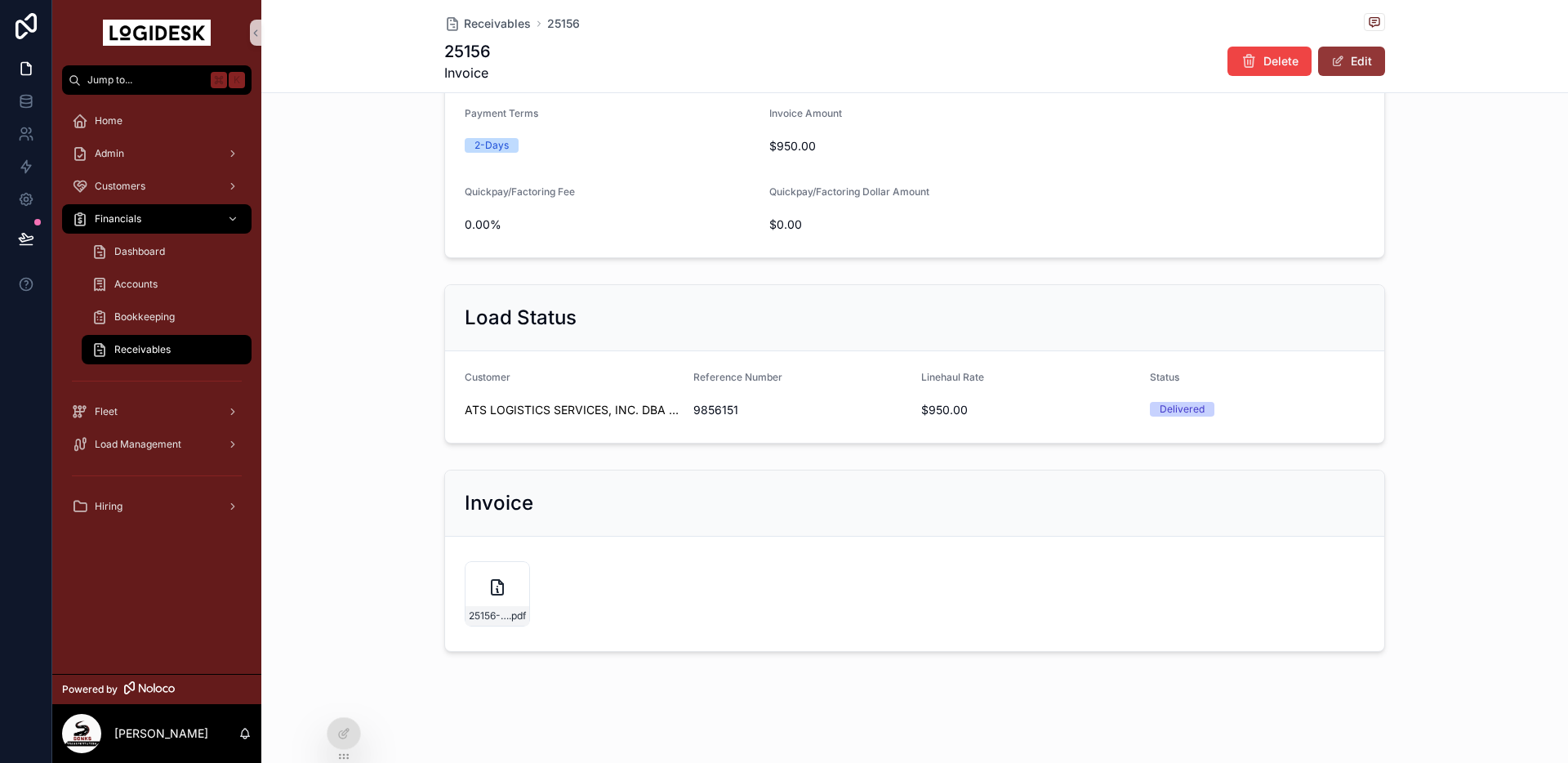
click at [1360, 56] on button "Edit" at bounding box center [1352, 61] width 67 height 30
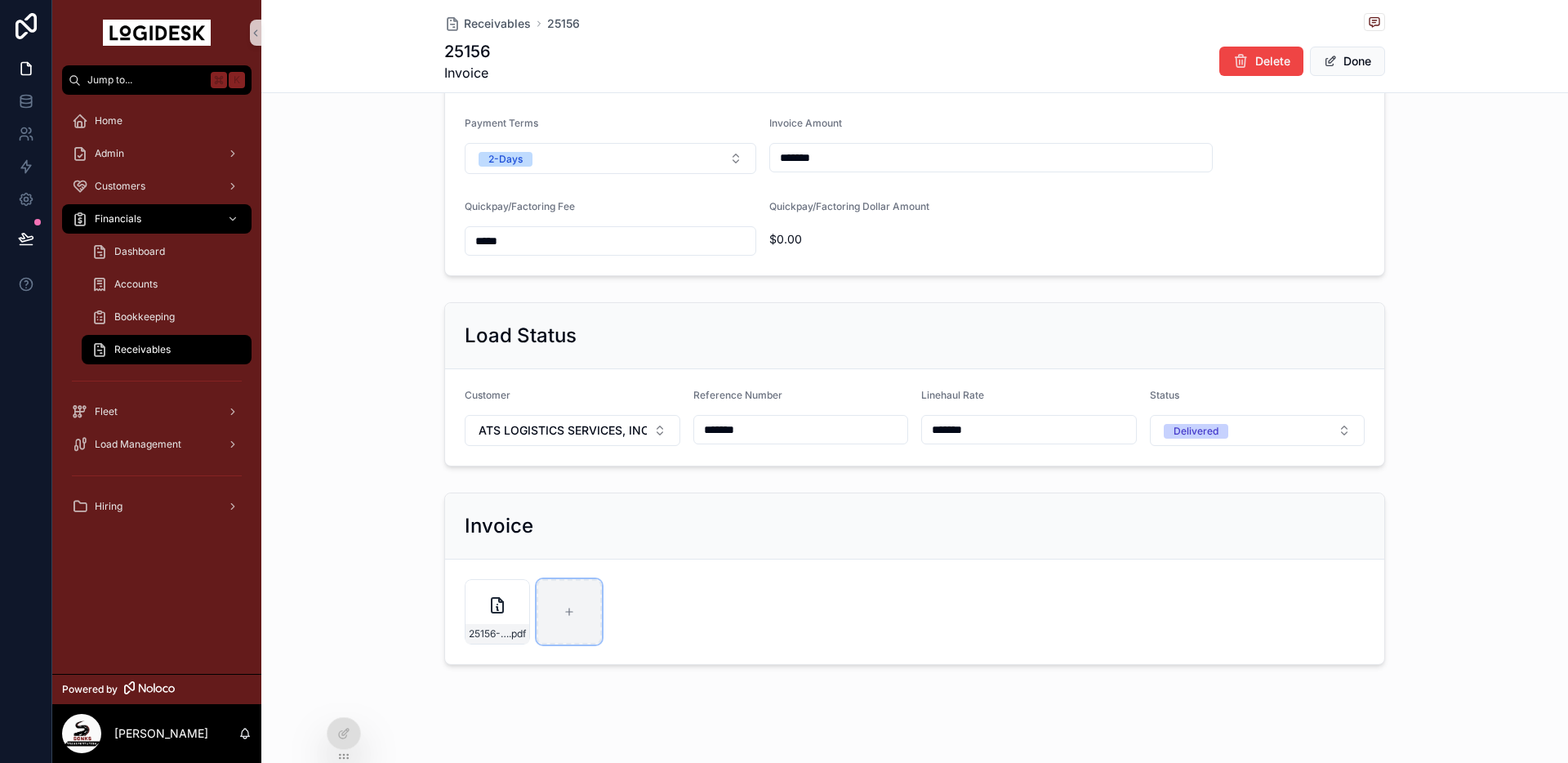
click at [570, 610] on icon "scrollable content" at bounding box center [569, 611] width 11 height 11
type input "**********"
click at [1345, 60] on button "Done" at bounding box center [1347, 61] width 75 height 30
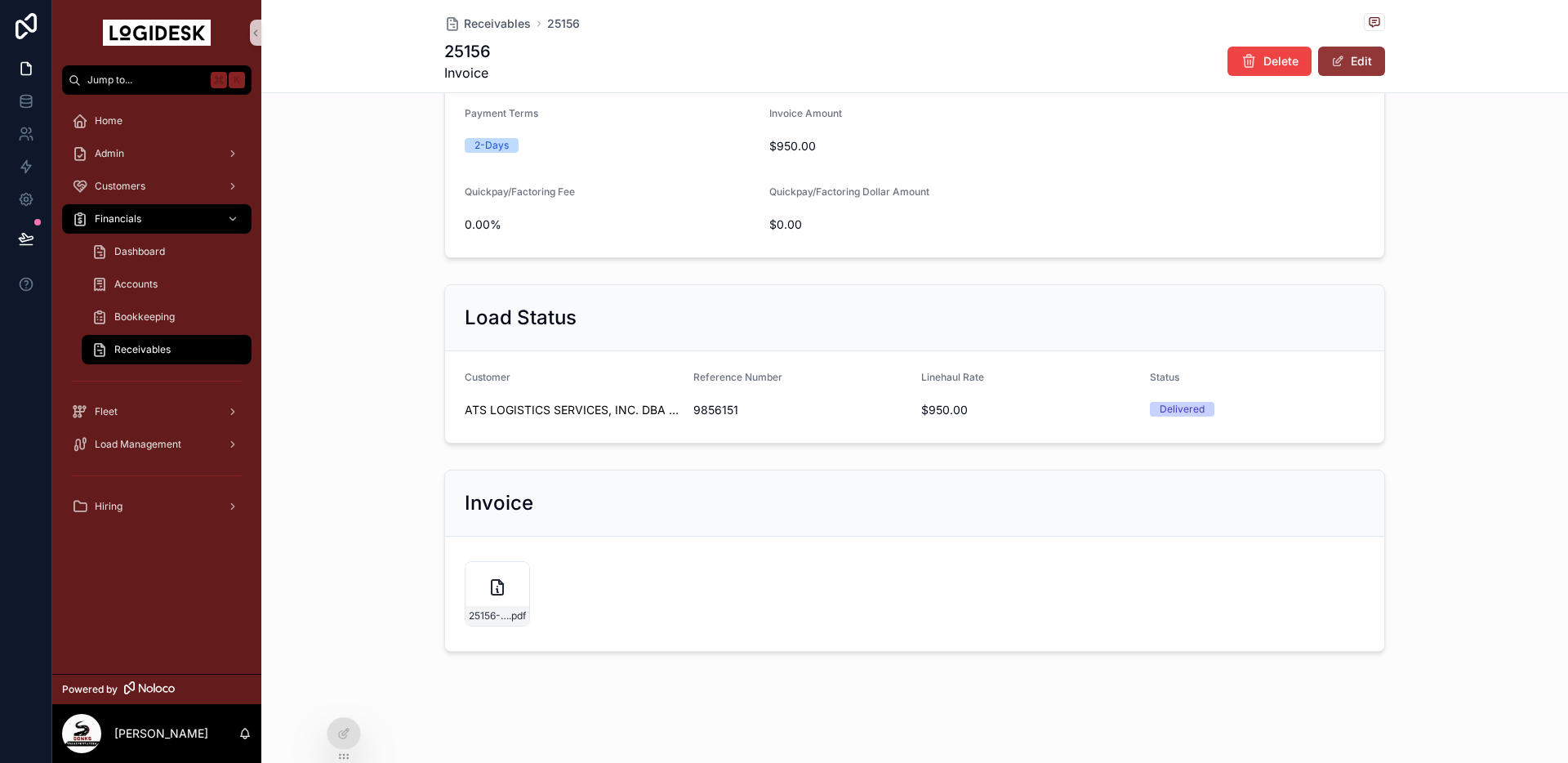
scroll to position [446, 0]
click at [566, 610] on span "ATS-Remittance-950.00---9-4-25" at bounding box center [561, 616] width 40 height 13
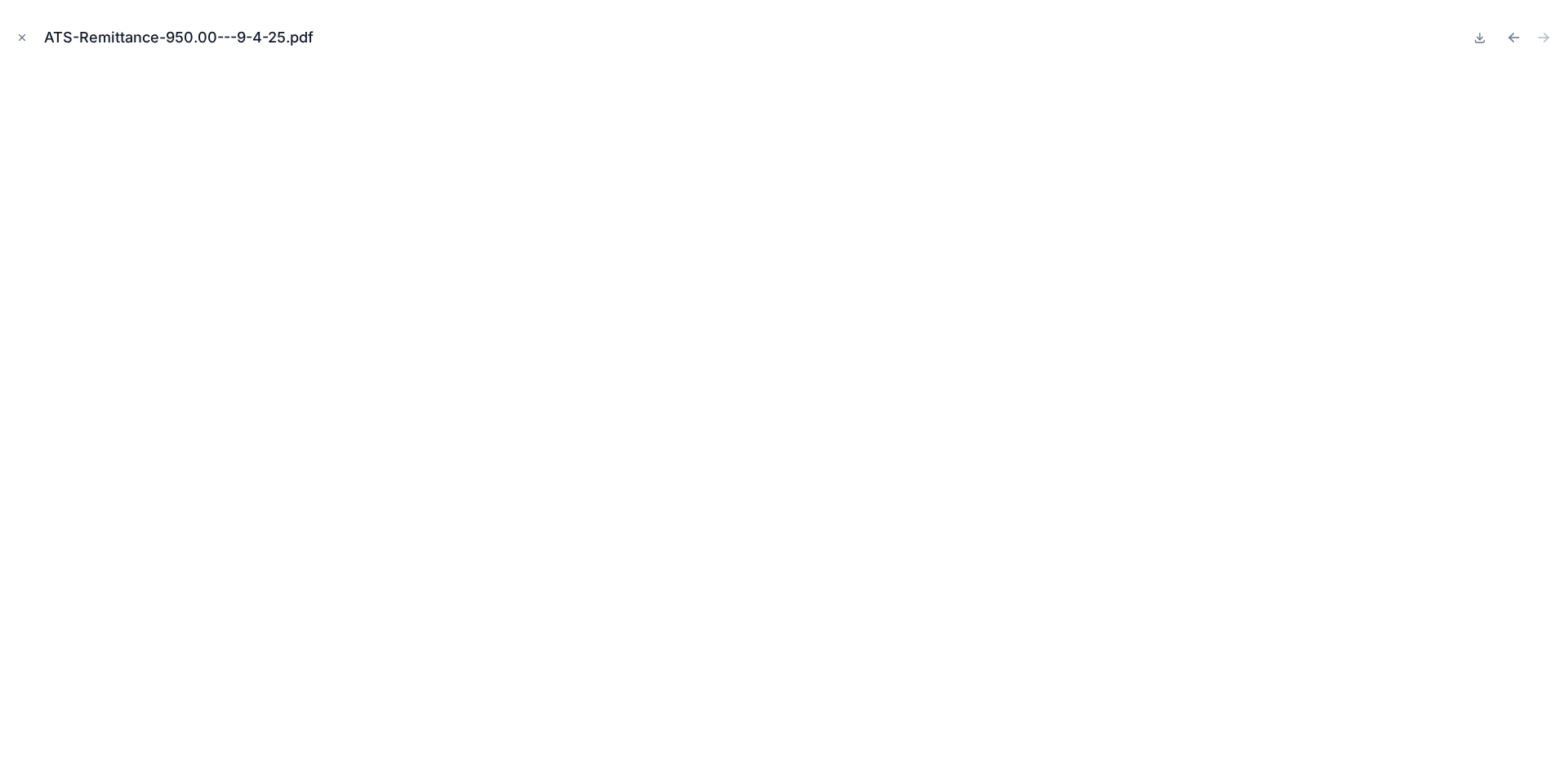
click at [18, 42] on icon "Close modal" at bounding box center [22, 37] width 11 height 11
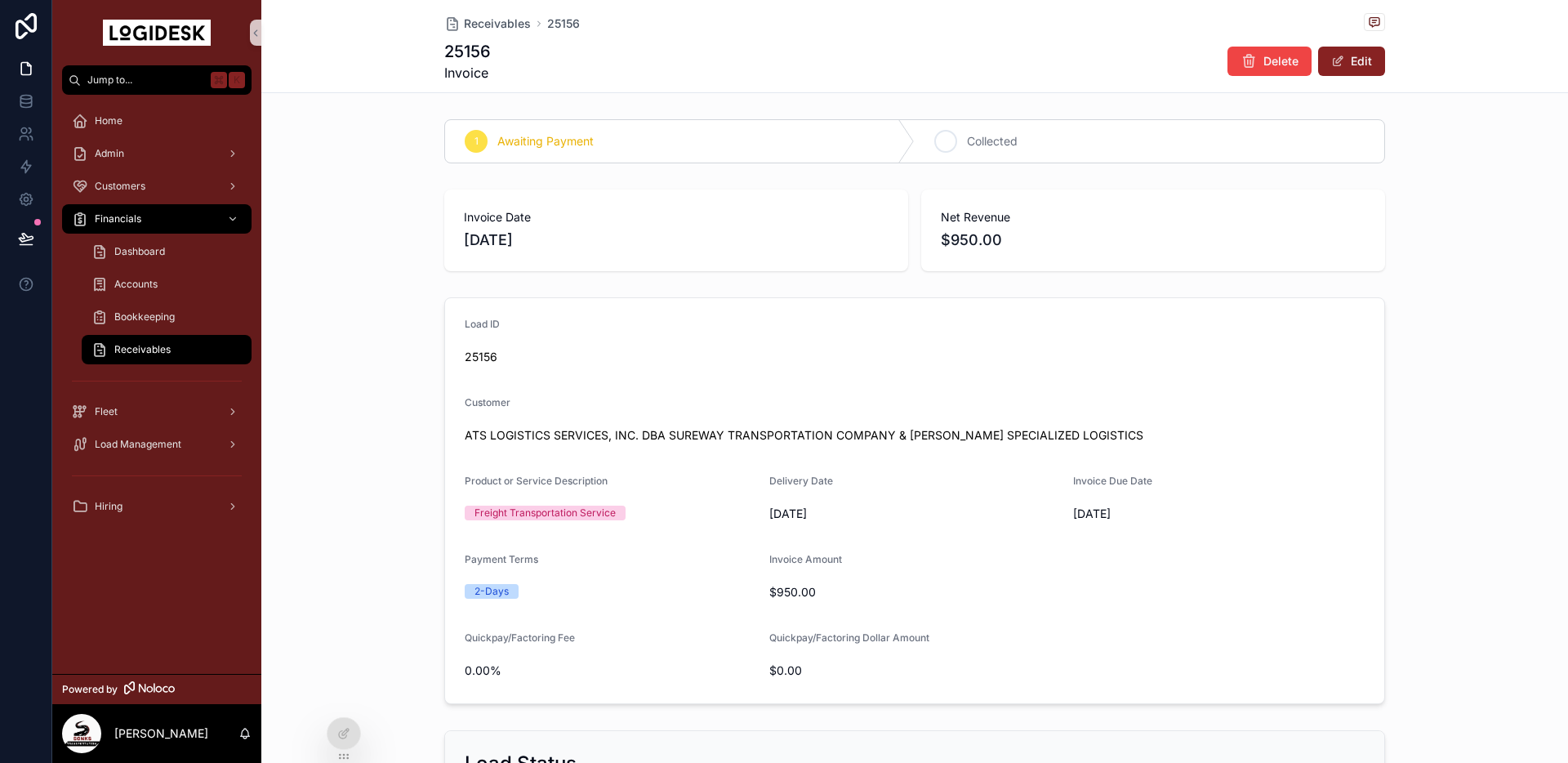
click at [997, 130] on div "2 Collected" at bounding box center [1149, 141] width 470 height 42
click at [116, 353] on span "Receivables" at bounding box center [142, 349] width 56 height 13
